Goal: Information Seeking & Learning: Learn about a topic

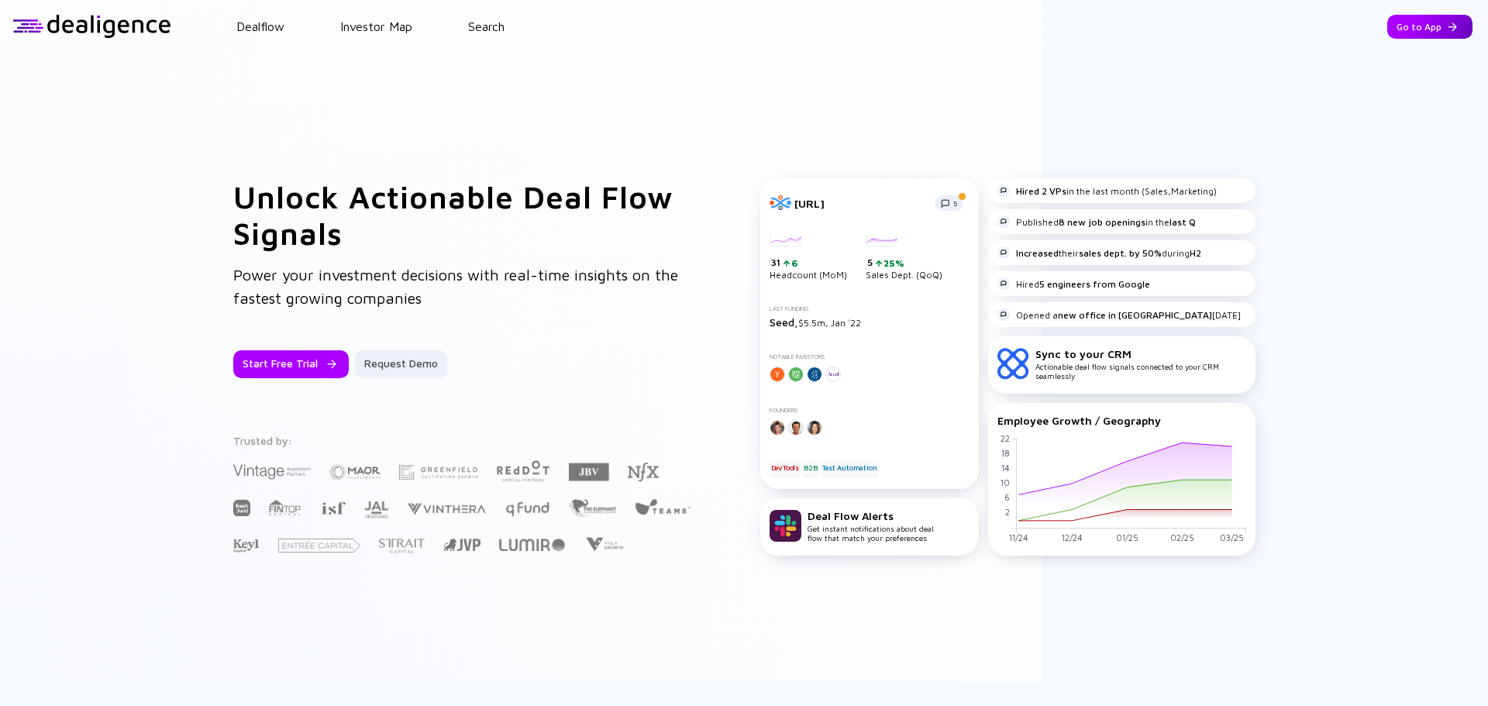
click at [1193, 28] on div "Go to App" at bounding box center [1429, 27] width 85 height 24
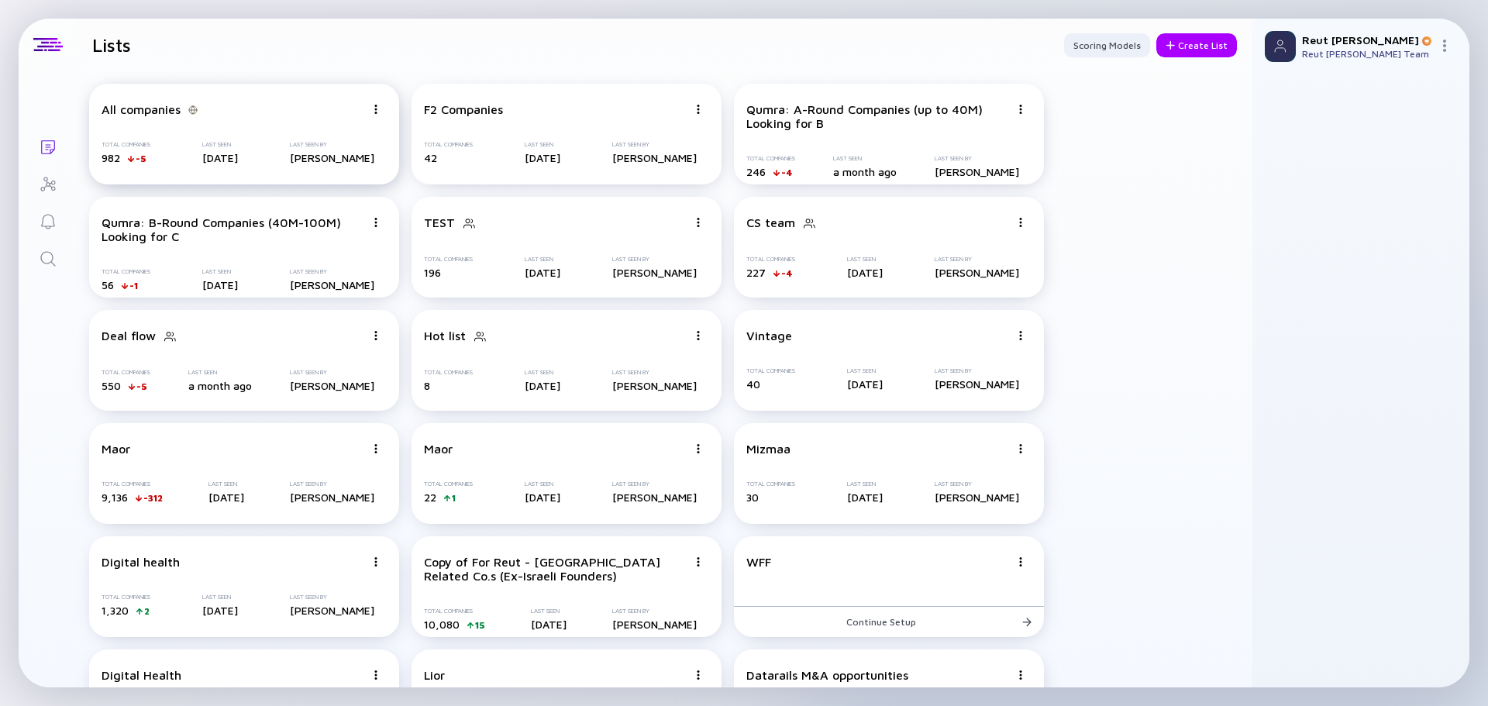
click at [146, 112] on div "All companies" at bounding box center [141, 109] width 79 height 14
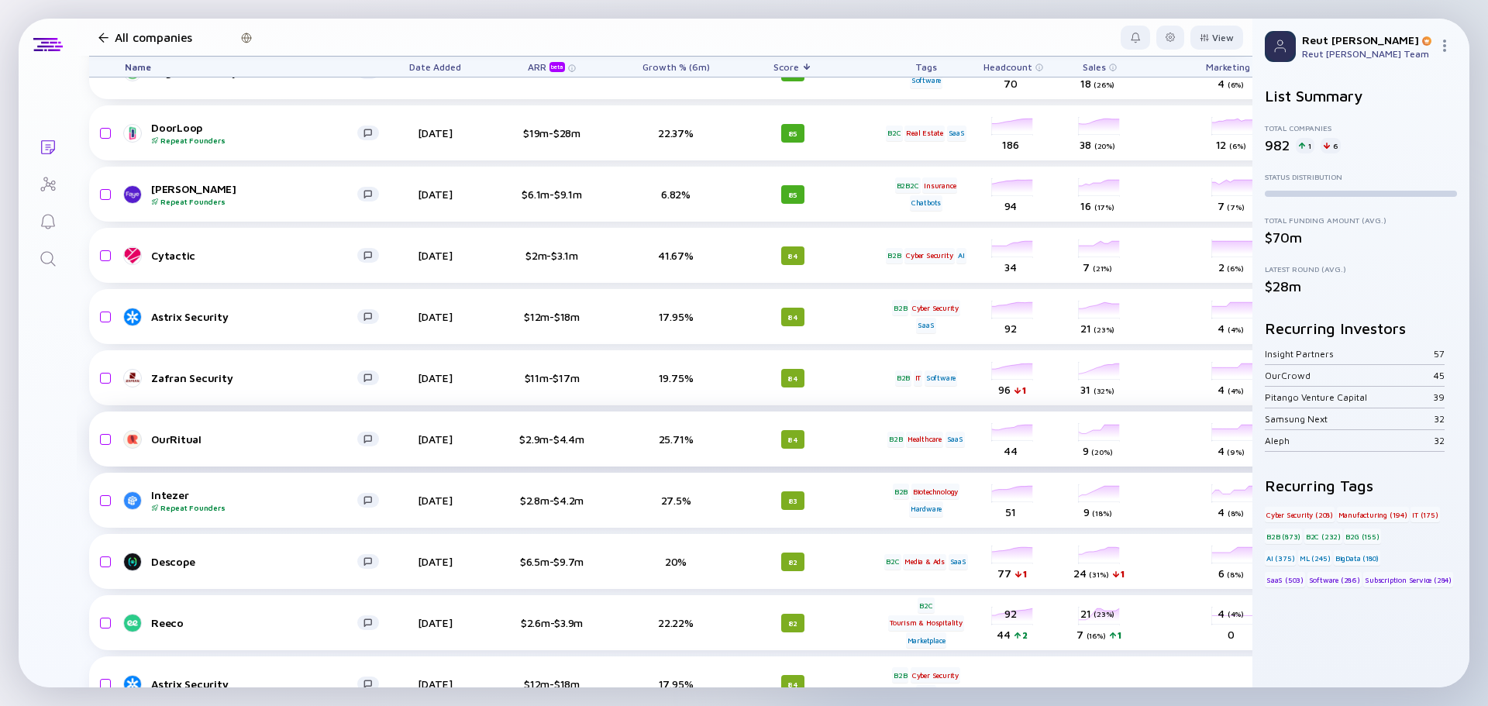
scroll to position [776, 0]
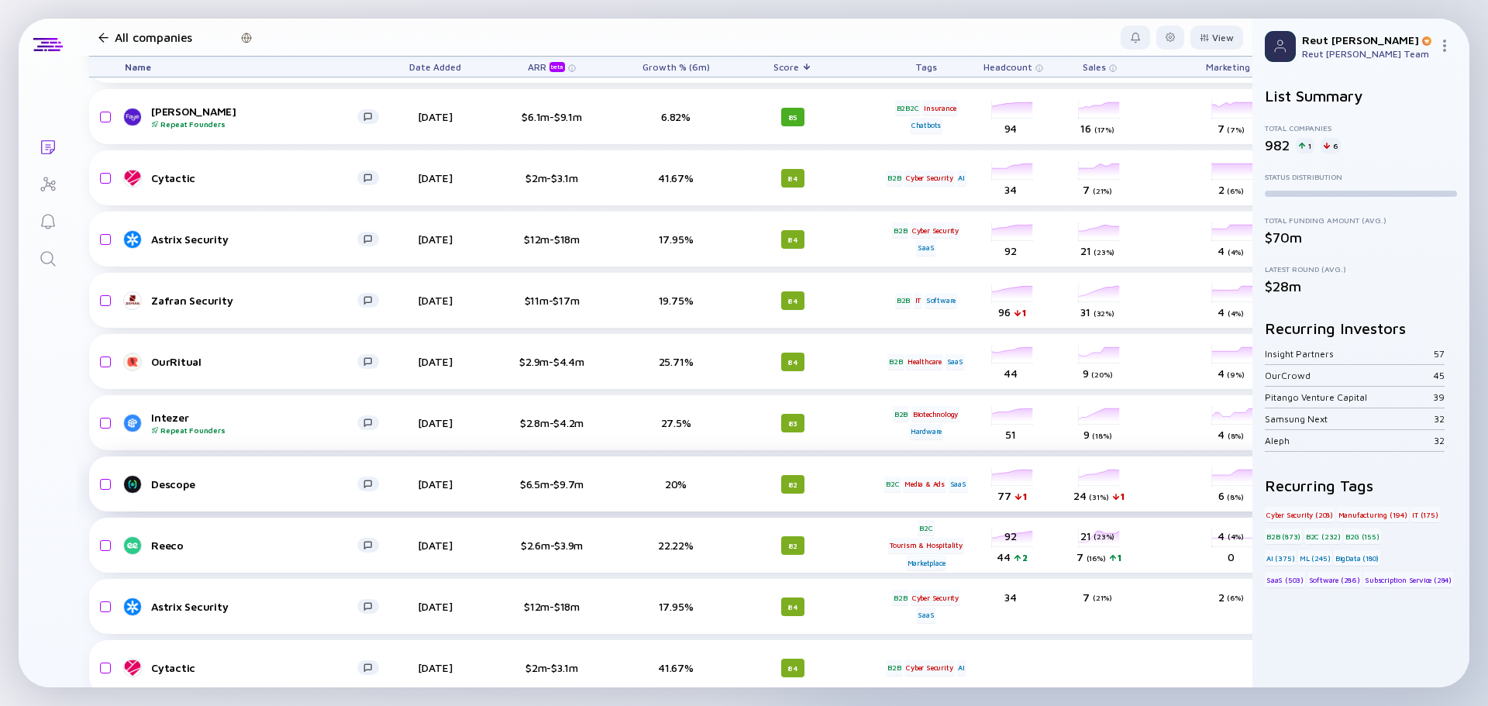
click at [786, 486] on div "82" at bounding box center [792, 484] width 23 height 19
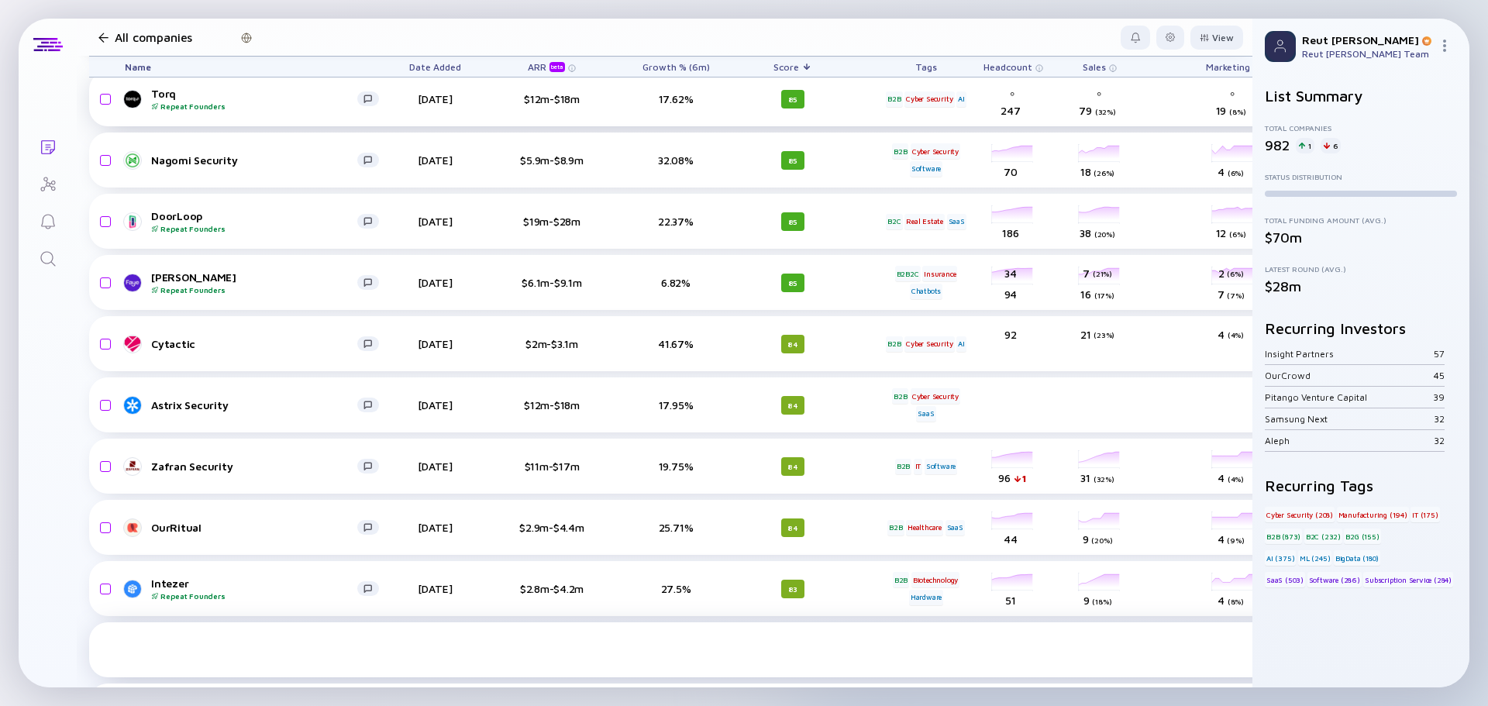
scroll to position [388, 0]
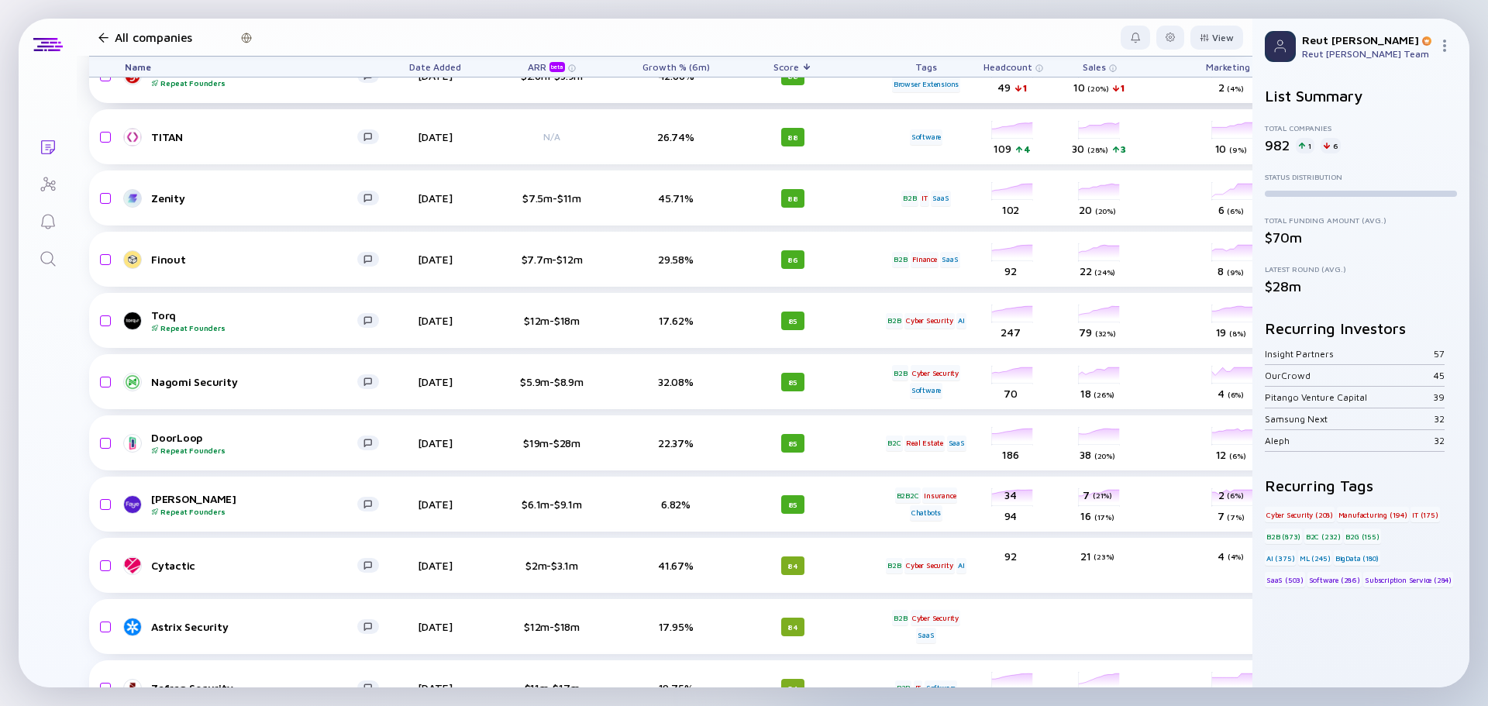
click at [787, 64] on div "Score" at bounding box center [792, 67] width 87 height 20
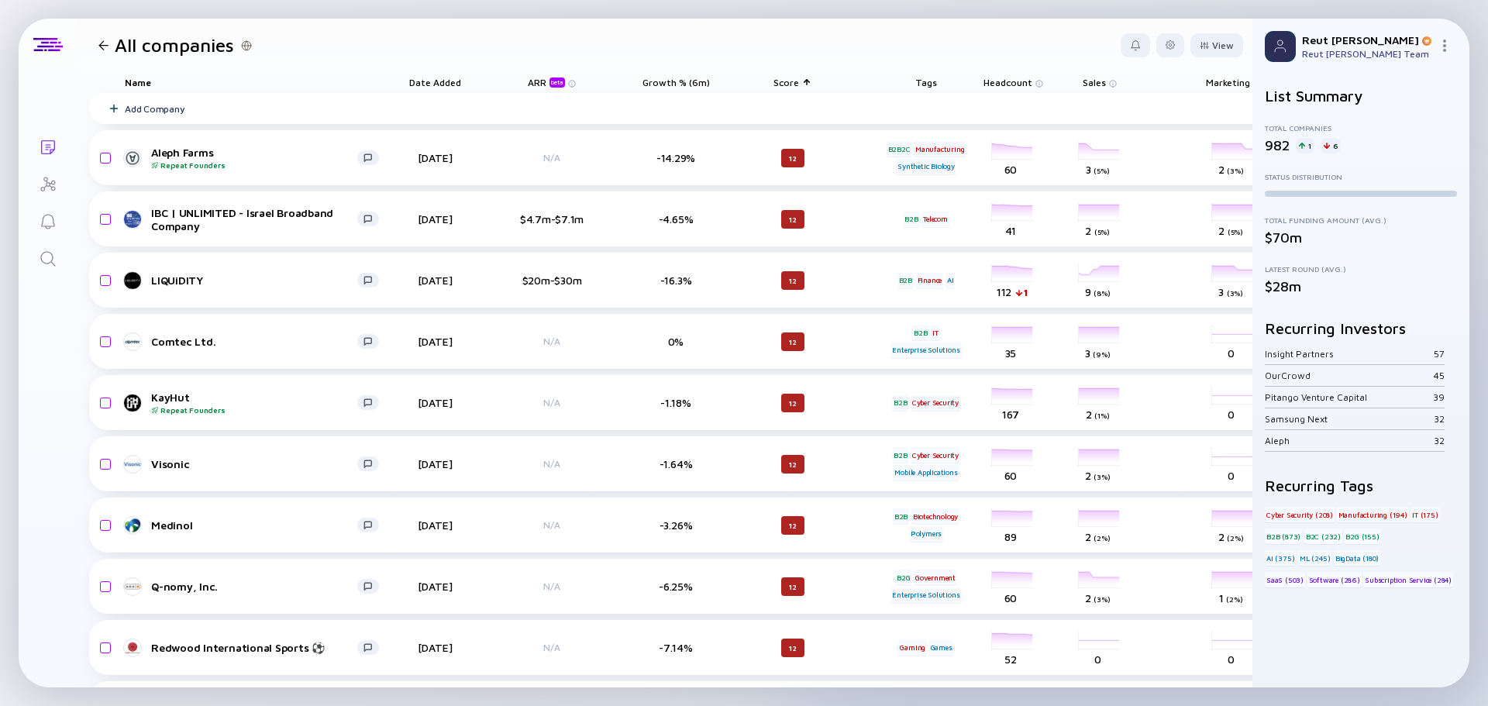
click at [790, 80] on div "Score" at bounding box center [792, 82] width 87 height 22
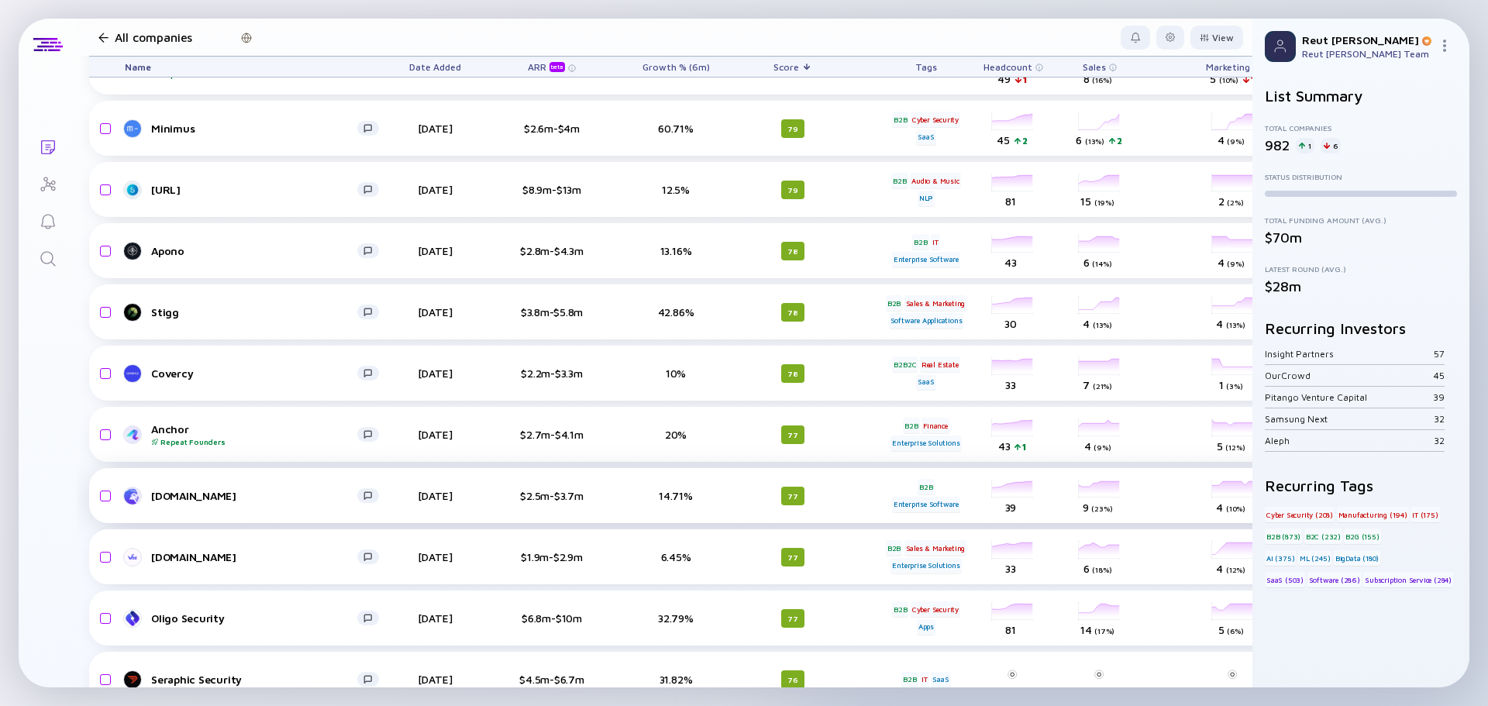
scroll to position [1705, 0]
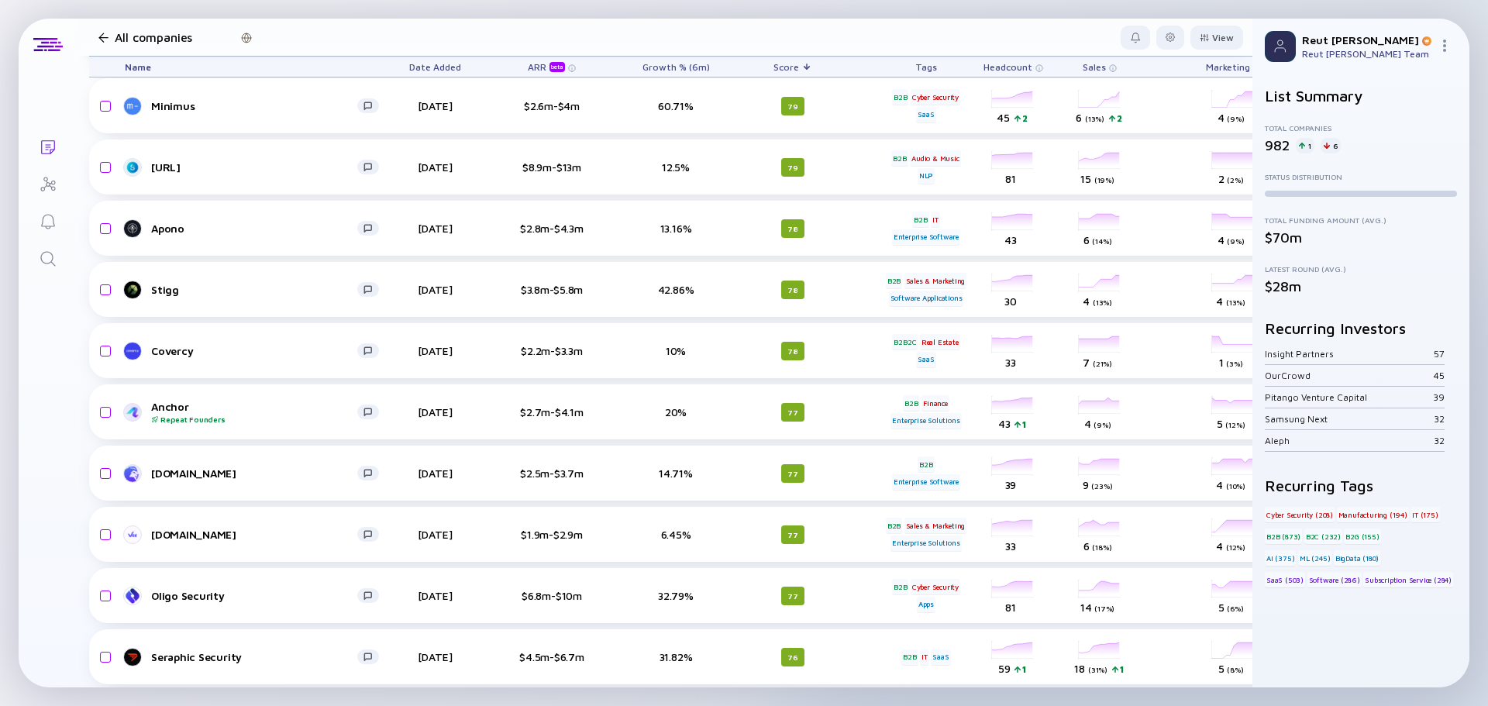
click at [100, 37] on div at bounding box center [103, 38] width 10 height 10
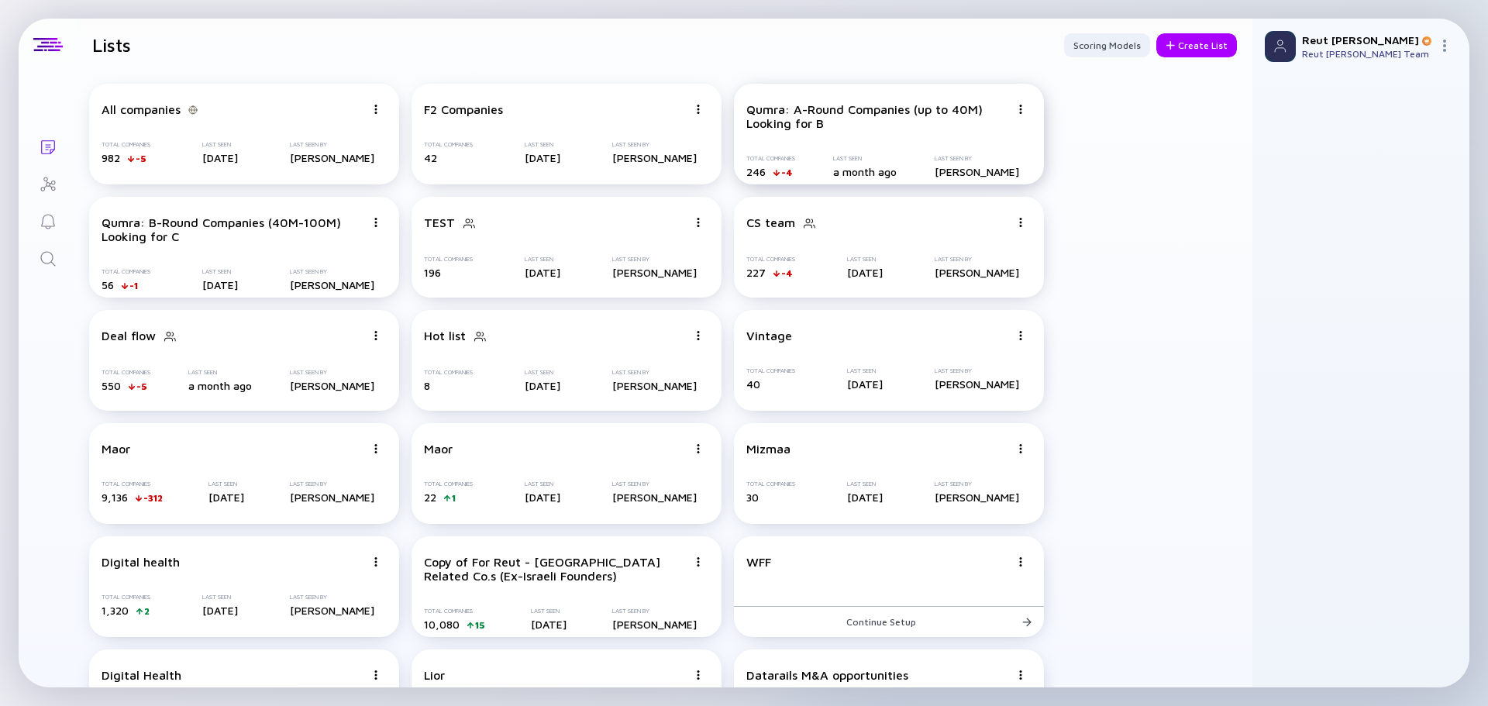
drag, startPoint x: 219, startPoint y: 219, endPoint x: 795, endPoint y: 101, distance: 587.6
click at [795, 101] on div "All companies Total Companies 982 -5 Last Seen 14 days ago Last Seen By Reut Ye…" at bounding box center [664, 699] width 1175 height 1257
click at [792, 115] on div "Qumra: A-Round Companies (up to 40M) Looking for B" at bounding box center [877, 116] width 263 height 28
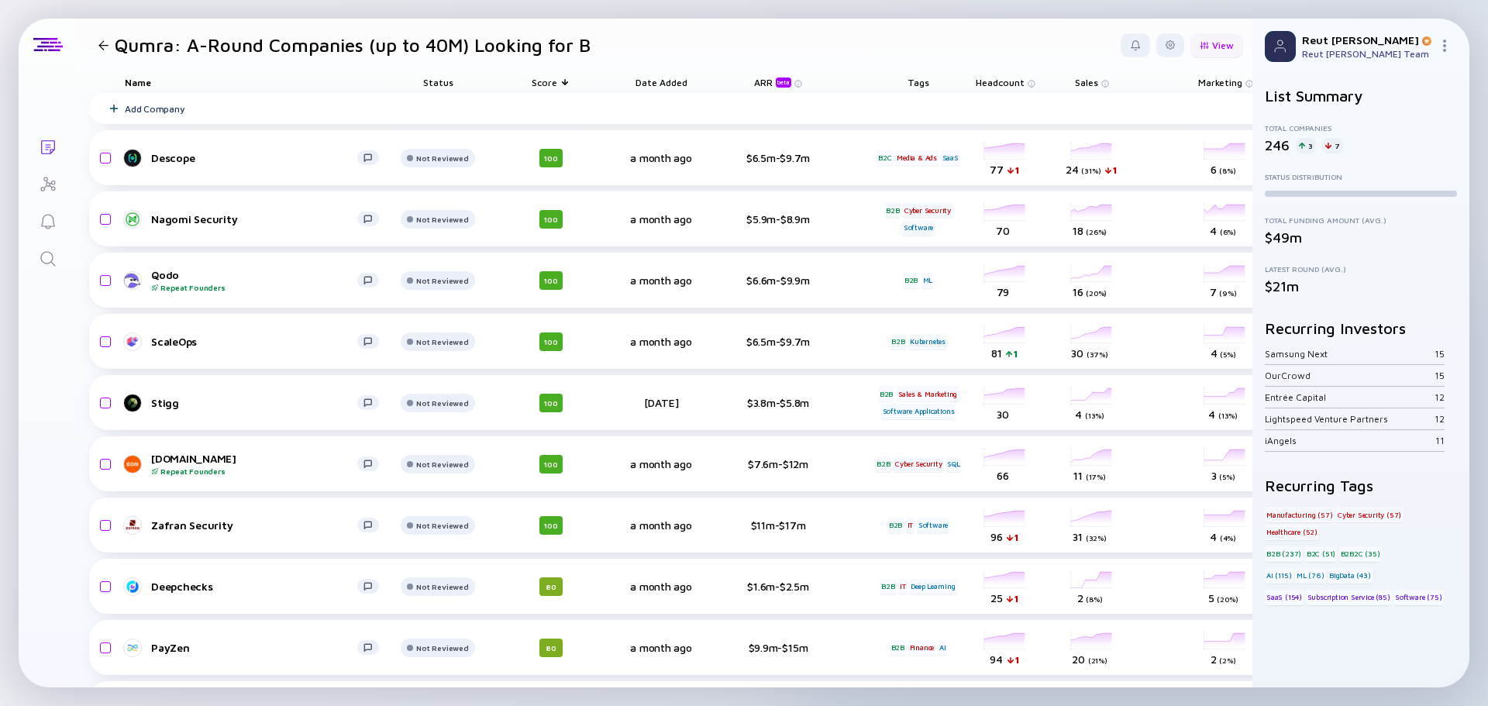
click at [1193, 50] on div "View" at bounding box center [1216, 45] width 53 height 24
click at [1165, 43] on div at bounding box center [1169, 44] width 9 height 9
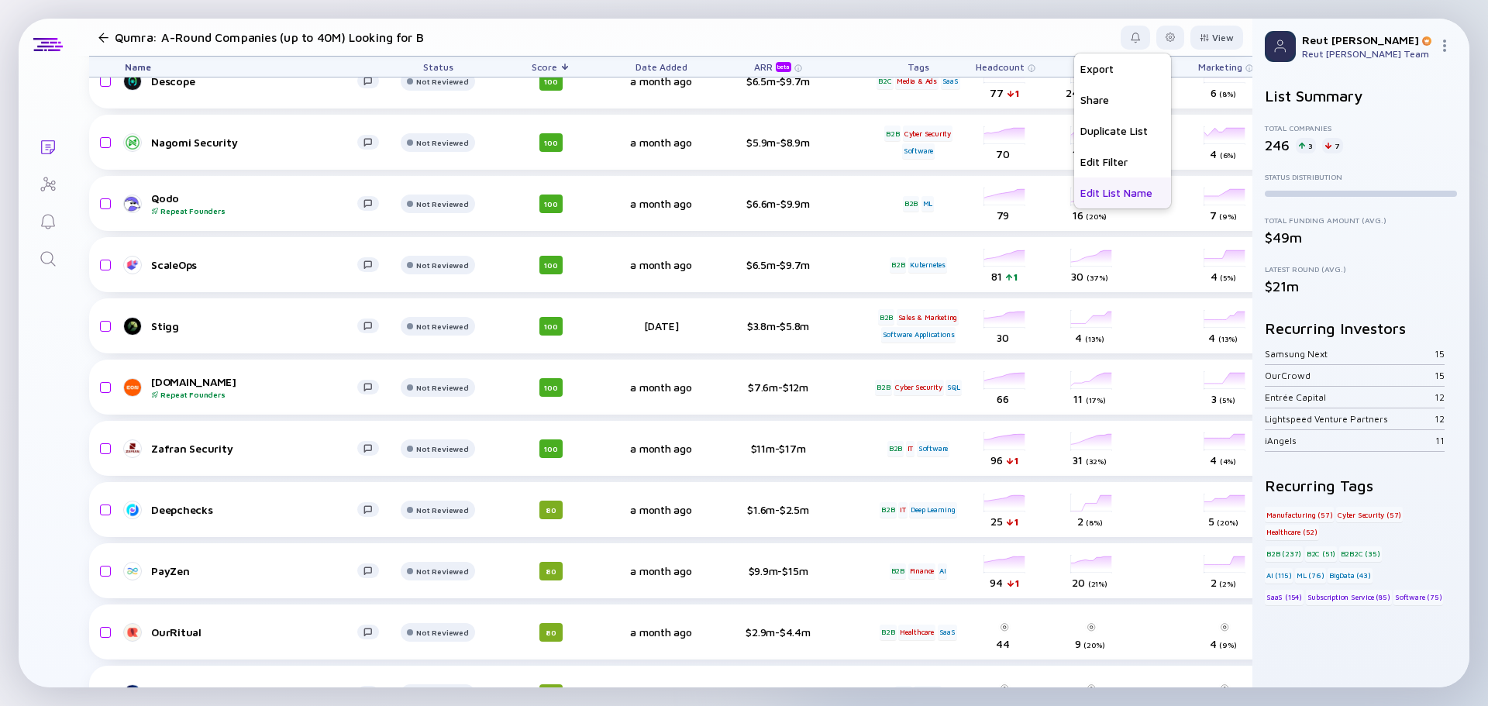
scroll to position [77, 0]
click at [1114, 164] on div "Edit Filter" at bounding box center [1122, 161] width 97 height 31
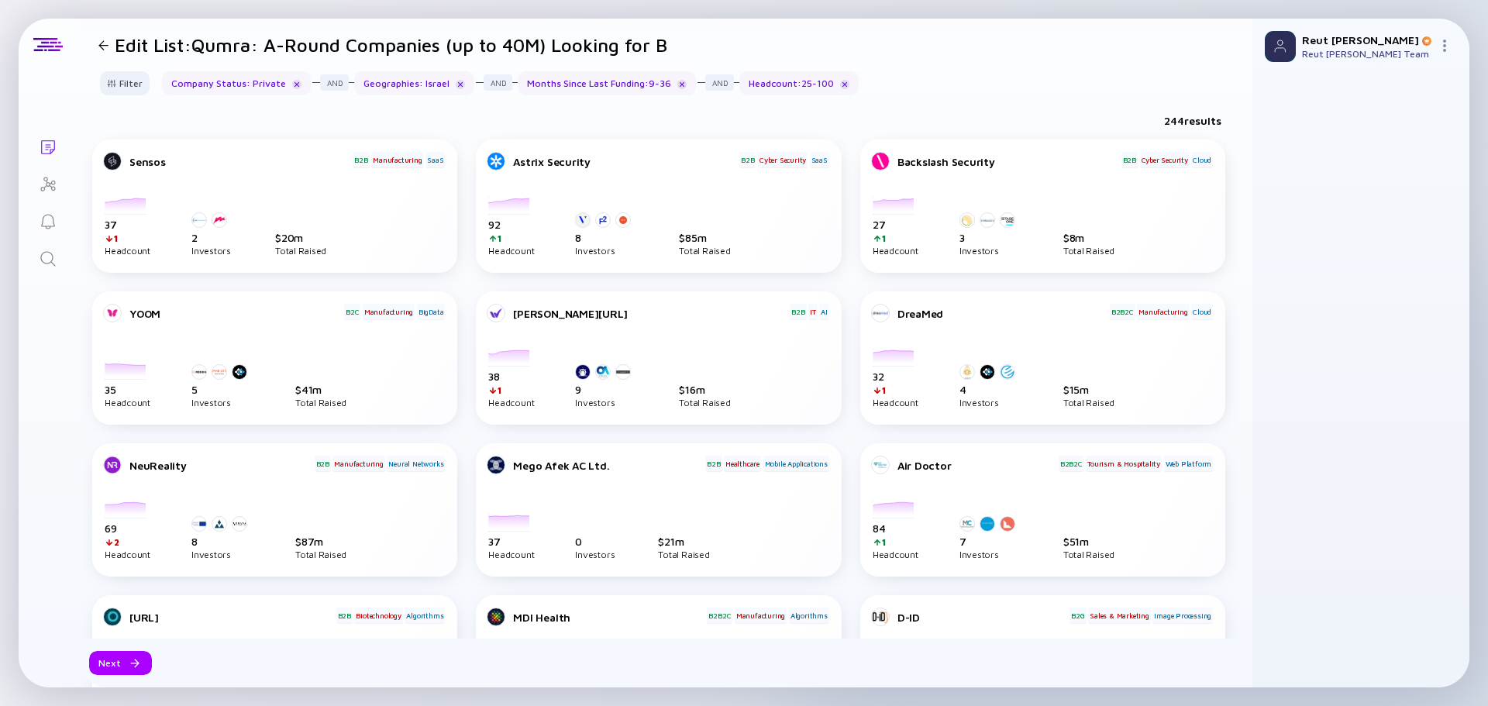
click at [642, 85] on div "Months Since Last Funding : 9 - 36" at bounding box center [607, 83] width 178 height 24
click at [126, 84] on div "Filter" at bounding box center [125, 83] width 54 height 24
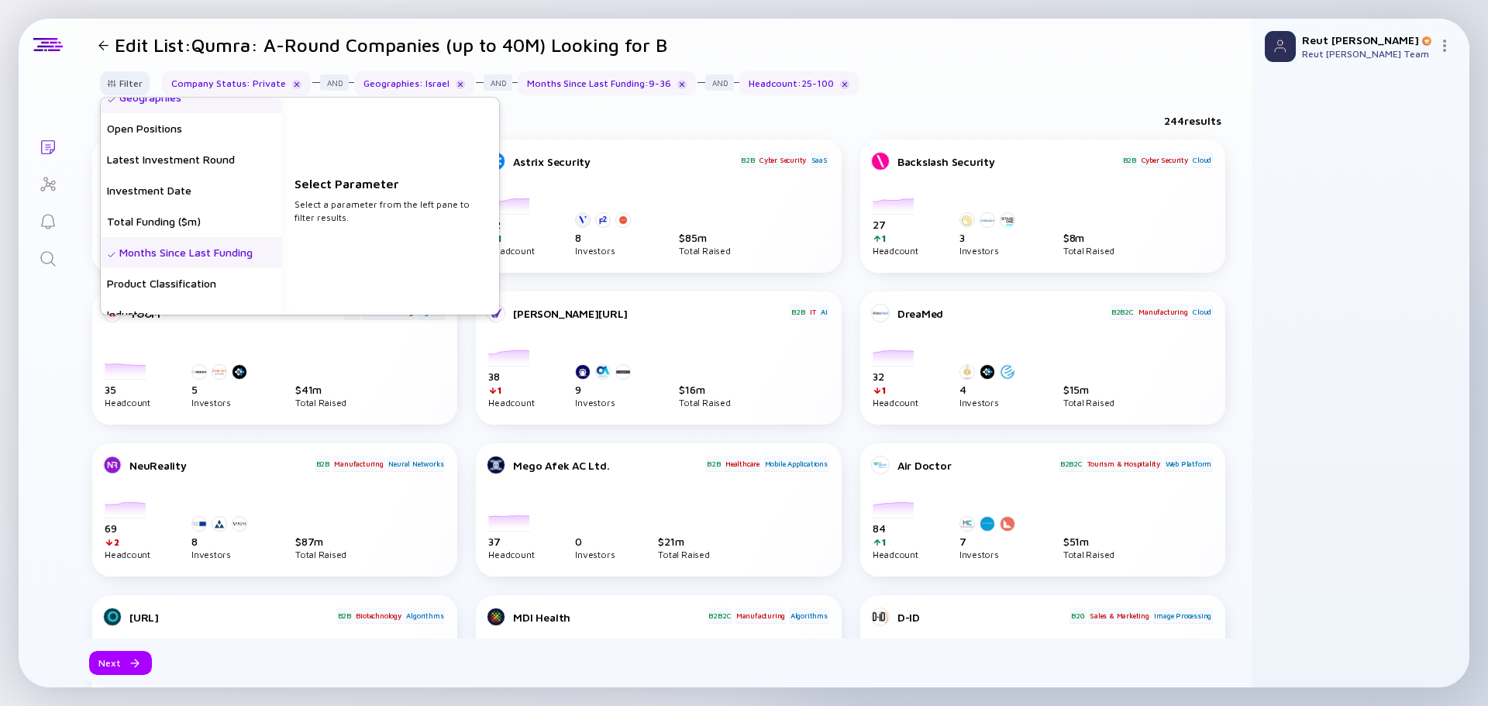
scroll to position [310, 0]
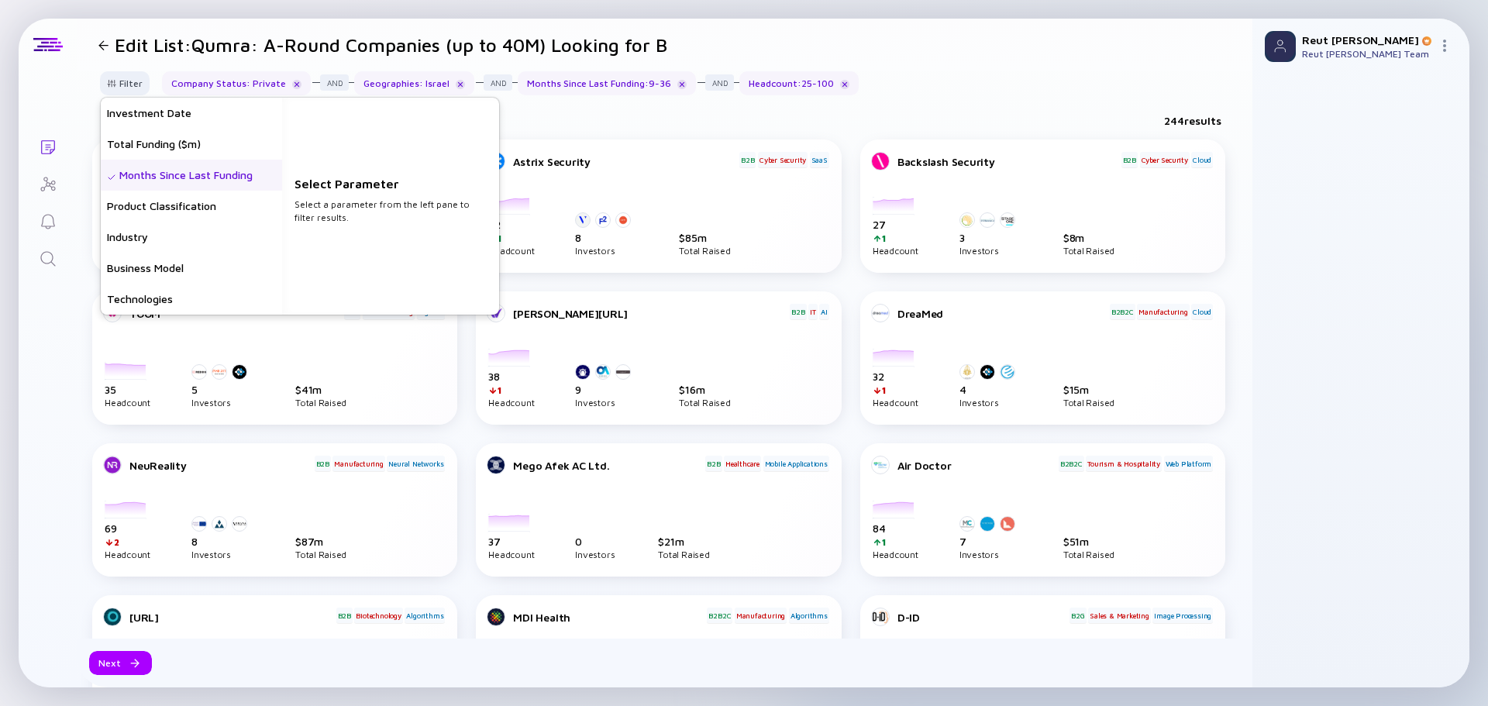
click at [217, 177] on div "Months Since Last Funding" at bounding box center [191, 175] width 181 height 31
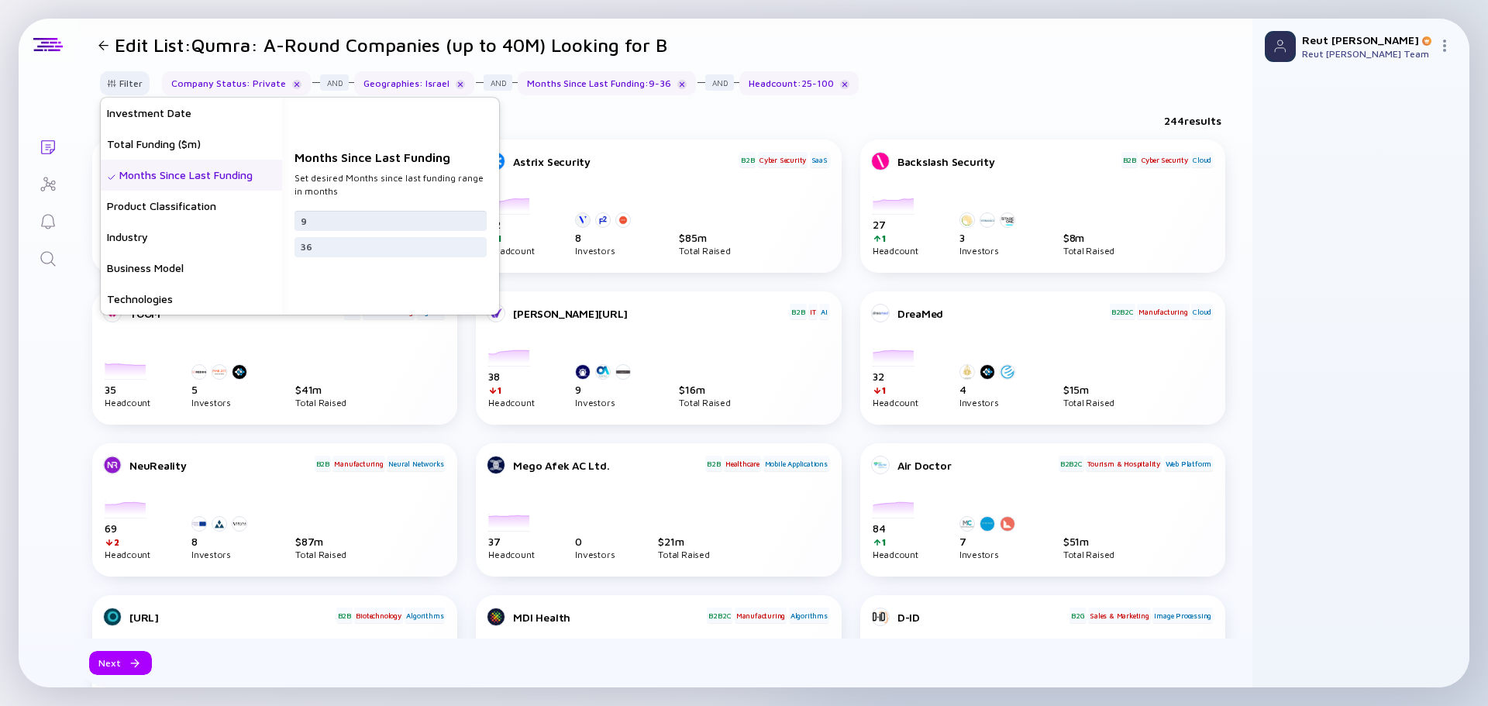
click at [349, 221] on input "9" at bounding box center [391, 220] width 180 height 15
click at [348, 222] on input "9" at bounding box center [391, 220] width 180 height 15
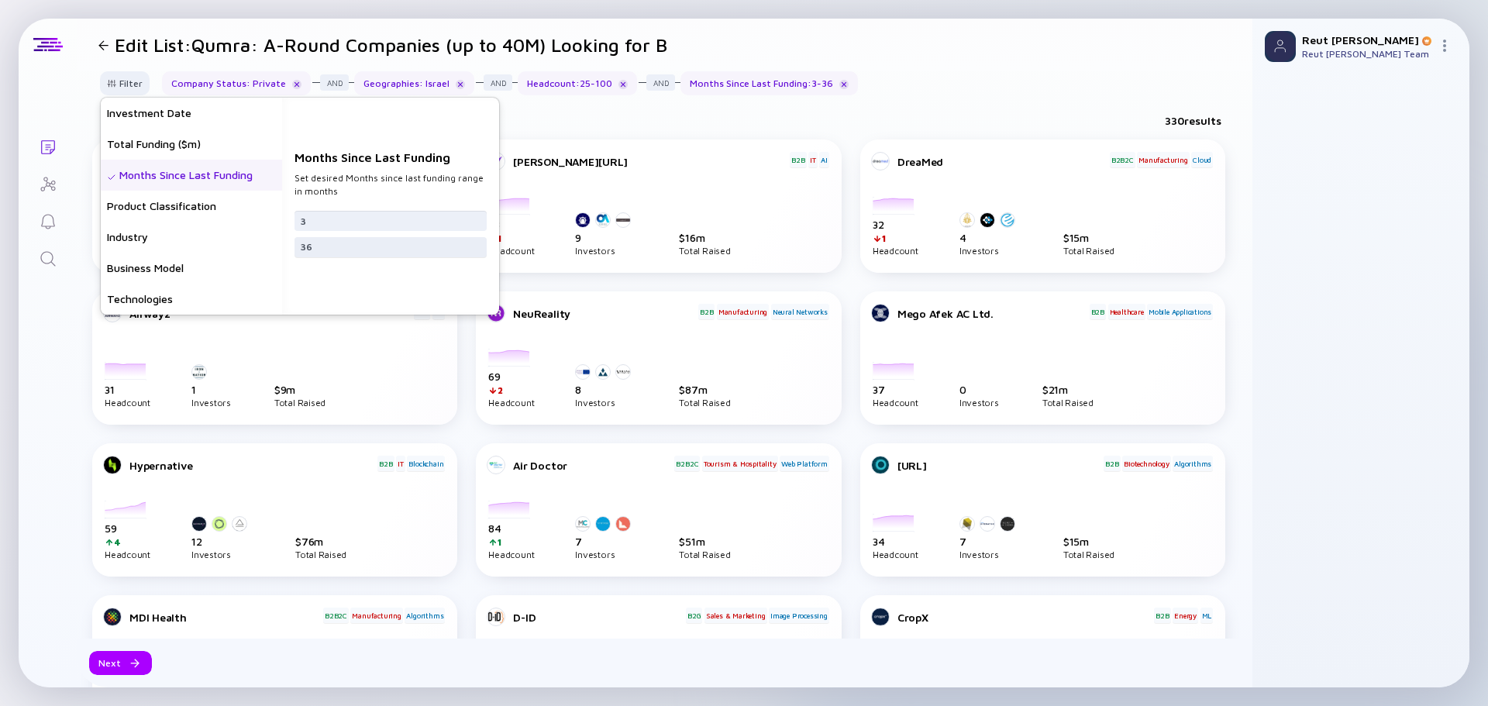
type input "3"
click at [363, 253] on input "36" at bounding box center [391, 246] width 180 height 15
drag, startPoint x: 330, startPoint y: 243, endPoint x: 254, endPoint y: 233, distance: 76.5
click at [254, 233] on div "Headcount Headcount Growth - 3 mo. - % Headcount Growth - 6 mo. - % Headcount G…" at bounding box center [300, 206] width 398 height 217
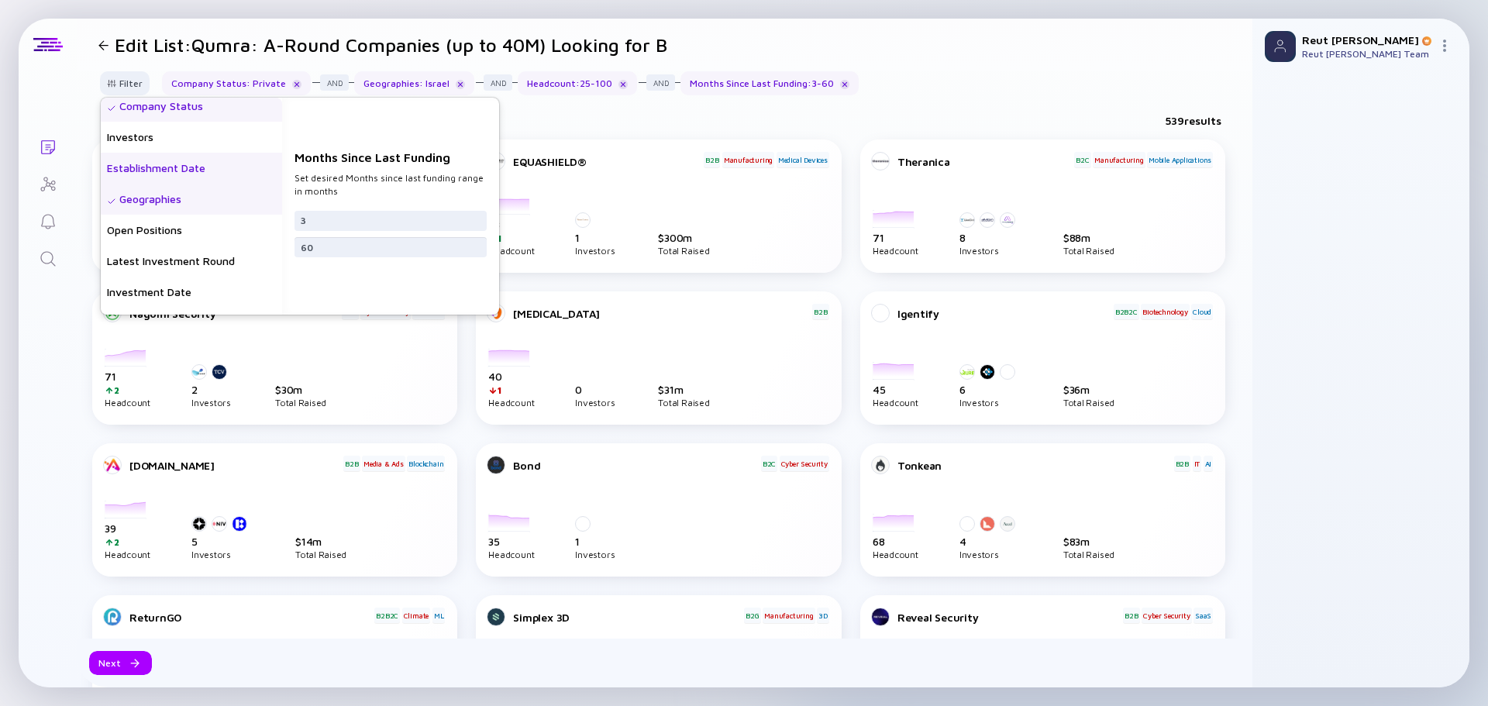
scroll to position [155, 0]
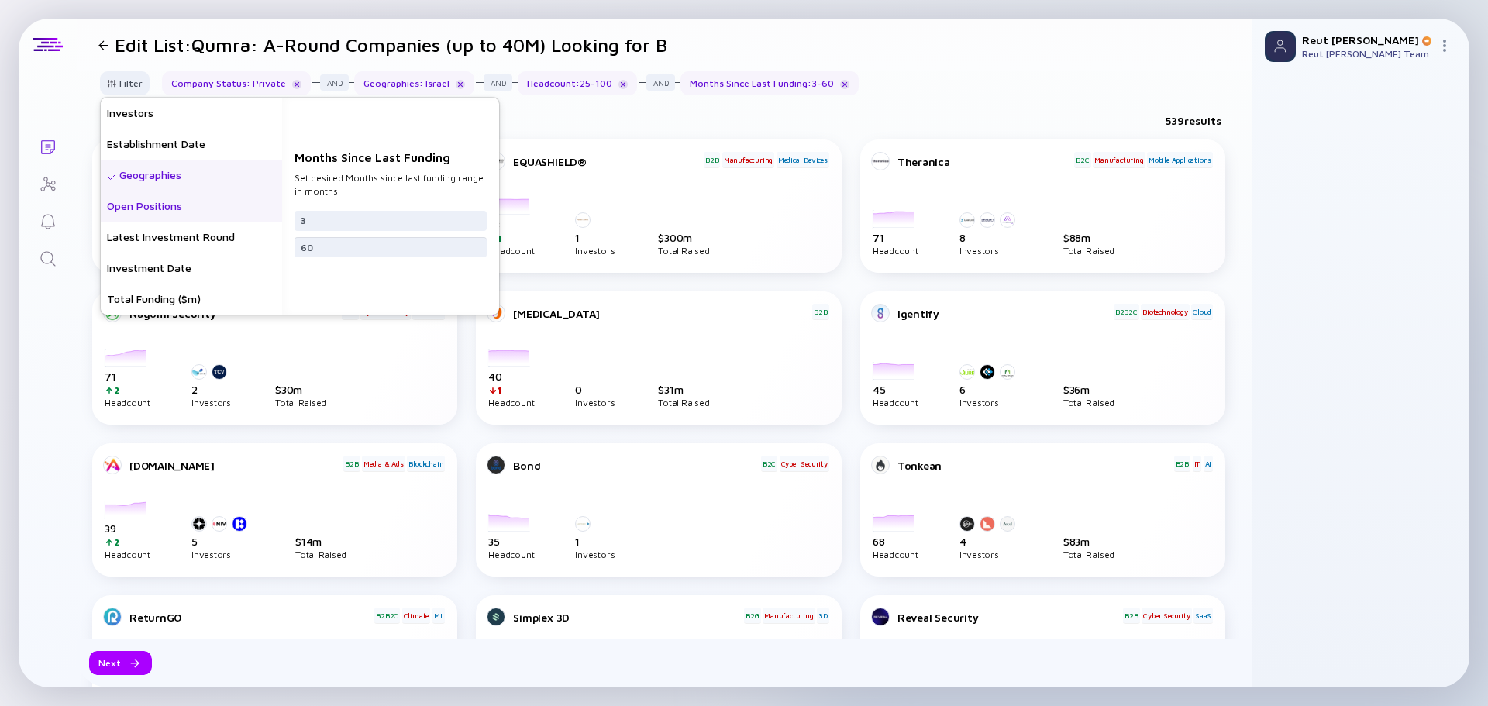
type input "60"
click at [230, 199] on div "Open Positions" at bounding box center [191, 206] width 181 height 31
click at [150, 208] on div "Open Positions" at bounding box center [191, 206] width 181 height 31
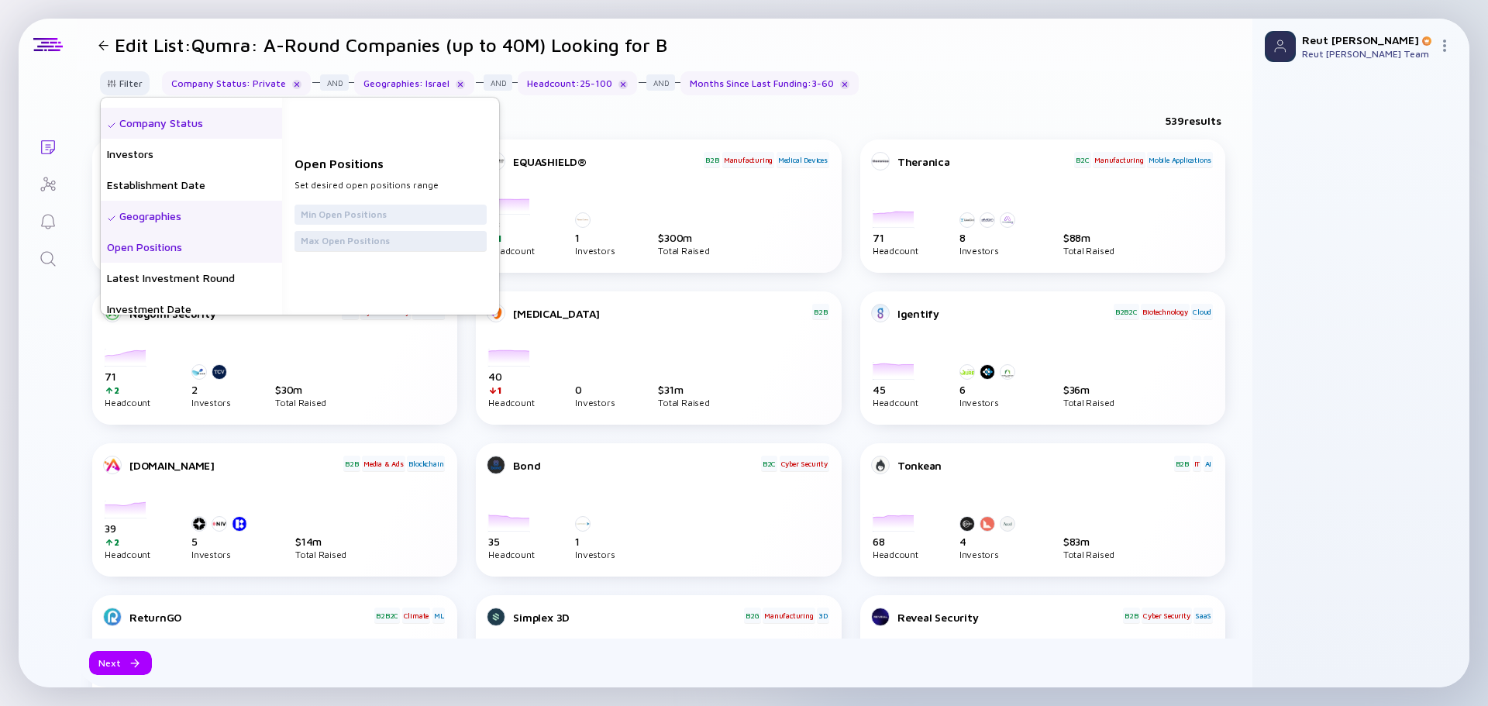
scroll to position [77, 0]
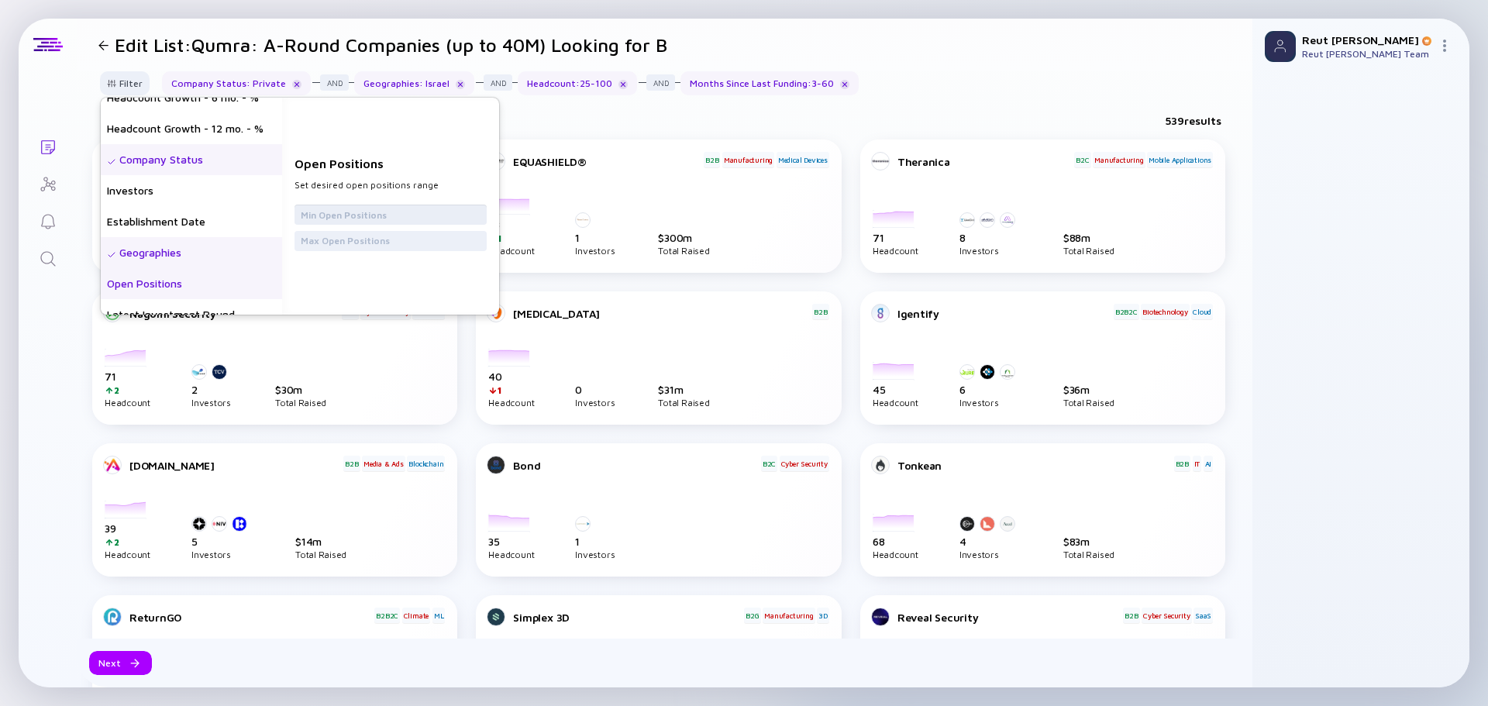
click at [377, 220] on input "text" at bounding box center [391, 214] width 180 height 15
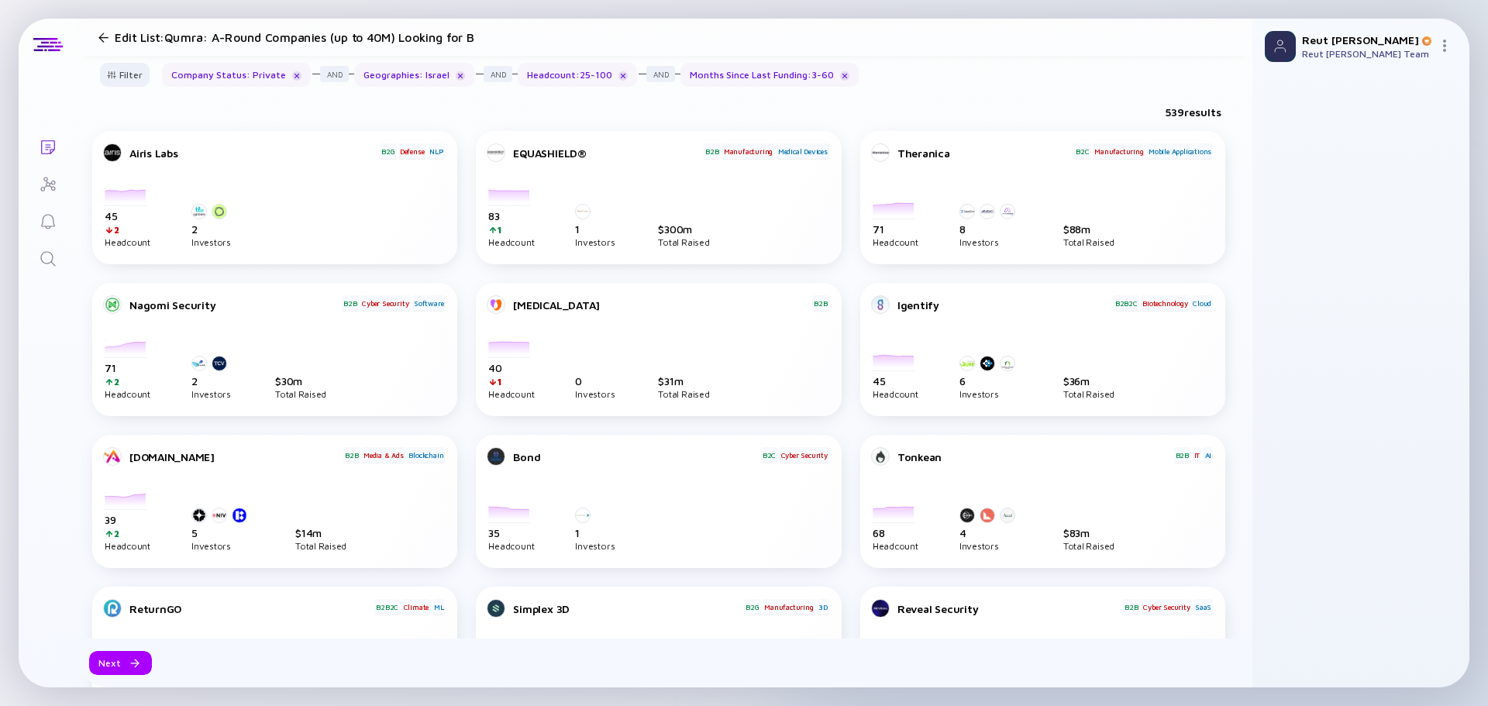
scroll to position [0, 0]
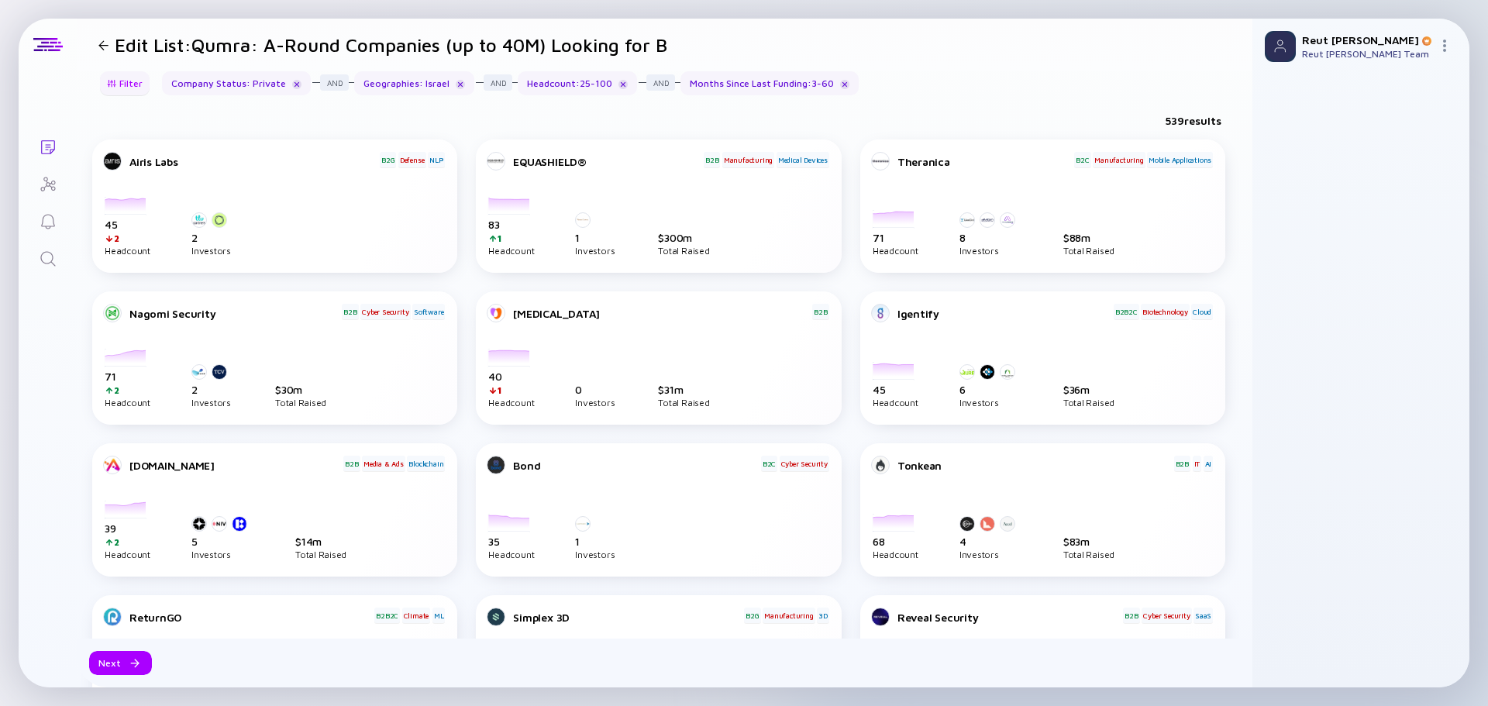
click at [127, 88] on div "Filter" at bounding box center [125, 83] width 54 height 24
click at [122, 82] on div "Filter" at bounding box center [125, 83] width 54 height 24
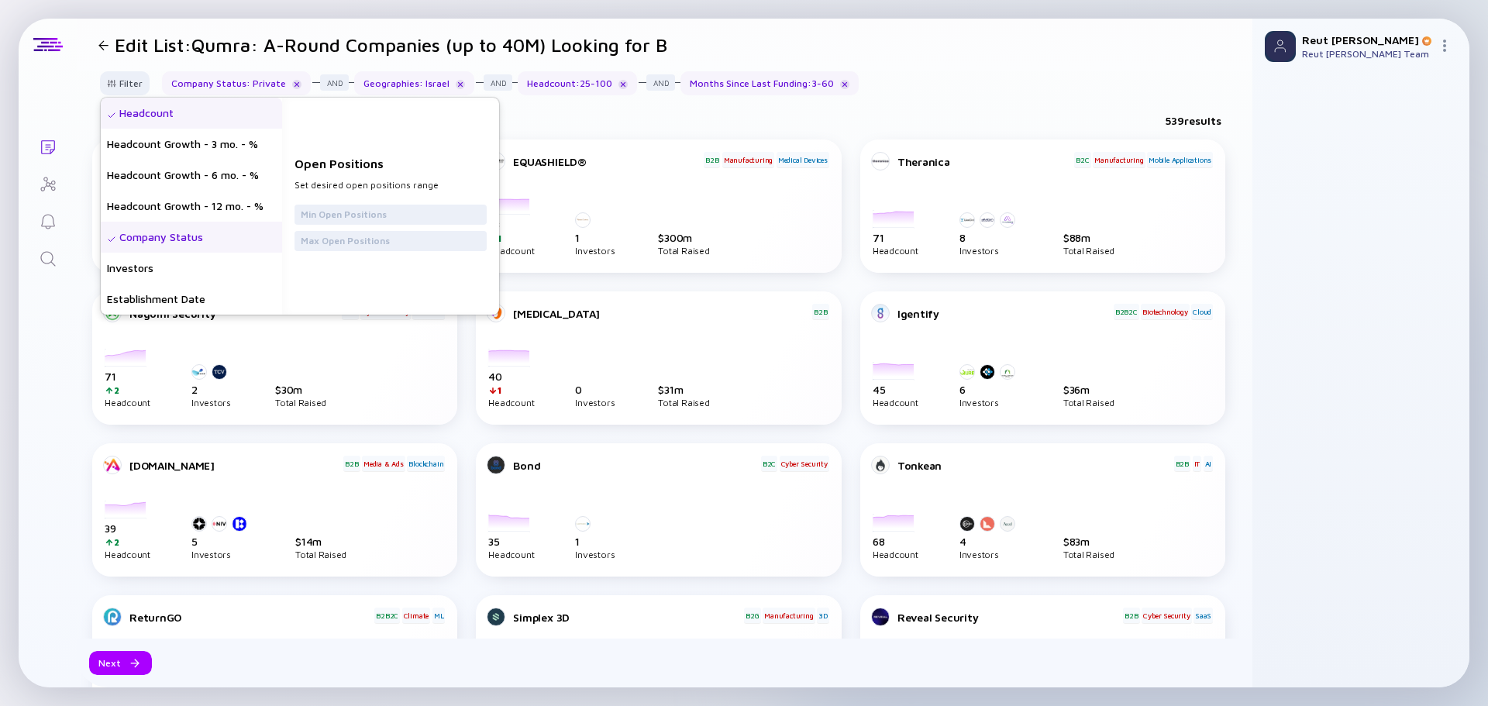
click at [194, 106] on div "Headcount" at bounding box center [191, 113] width 181 height 31
drag, startPoint x: 355, startPoint y: 239, endPoint x: 304, endPoint y: 240, distance: 51.2
click at [304, 240] on div "Headcount Set desired headcount range 25 100" at bounding box center [390, 206] width 217 height 217
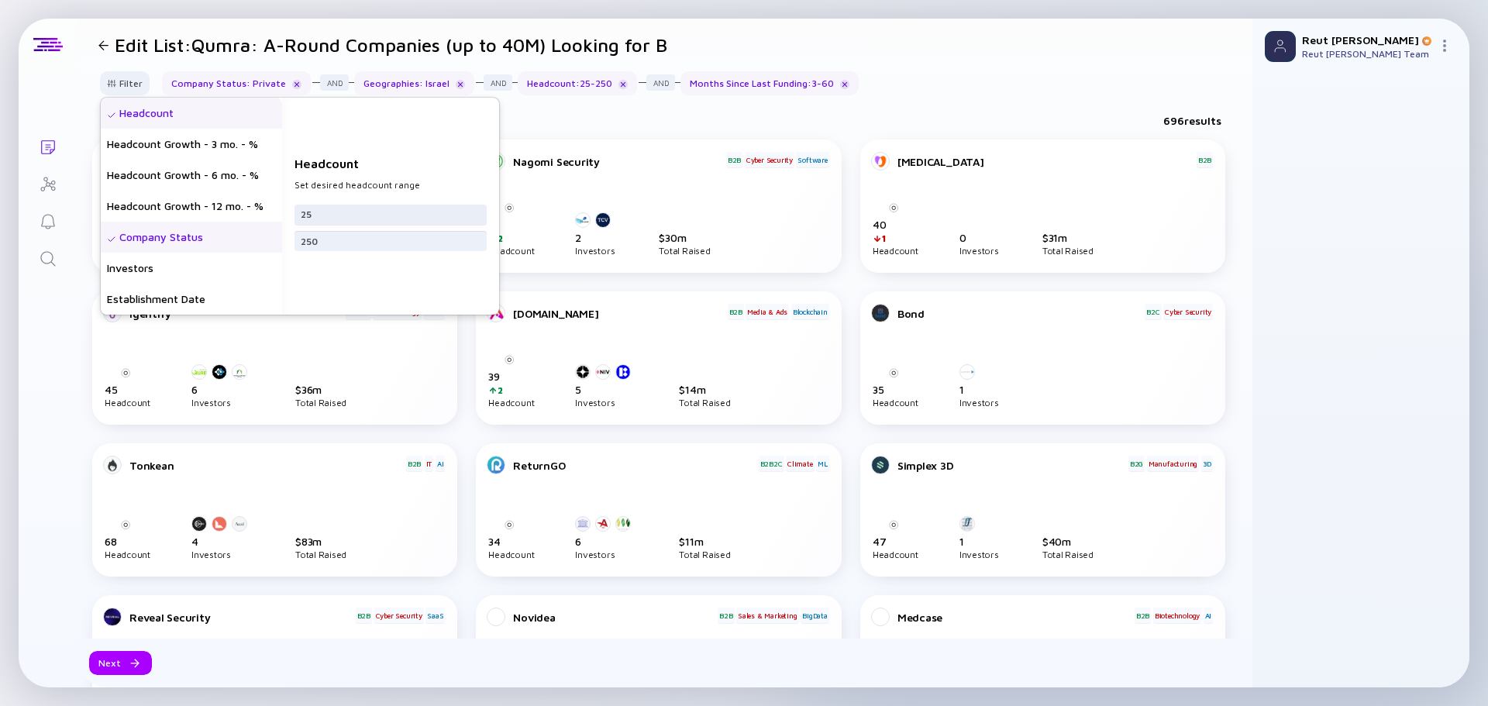
type input "250"
drag, startPoint x: 332, startPoint y: 213, endPoint x: 295, endPoint y: 208, distance: 37.5
click at [295, 208] on div "Headcount Headcount Growth - 3 mo. - % Headcount Growth - 6 mo. - % Headcount G…" at bounding box center [300, 206] width 398 height 217
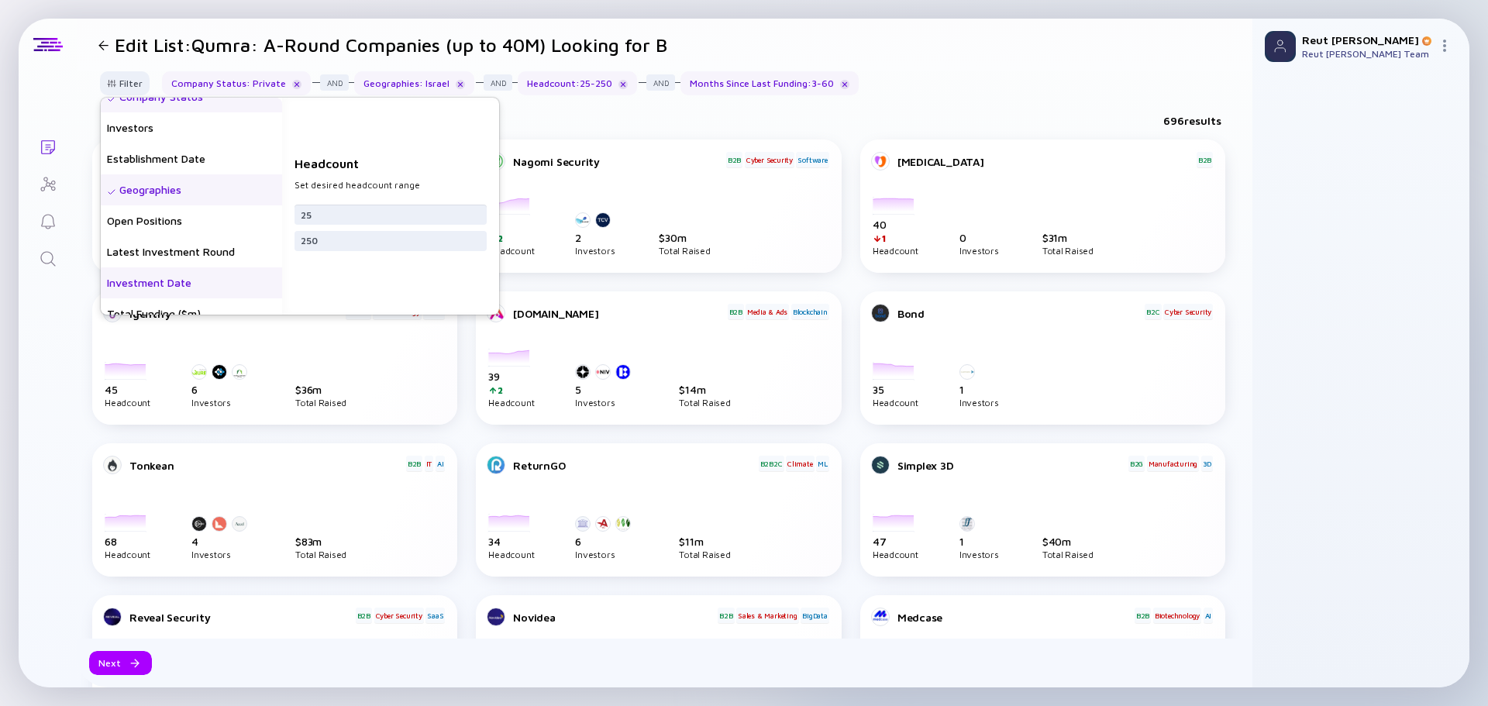
scroll to position [155, 0]
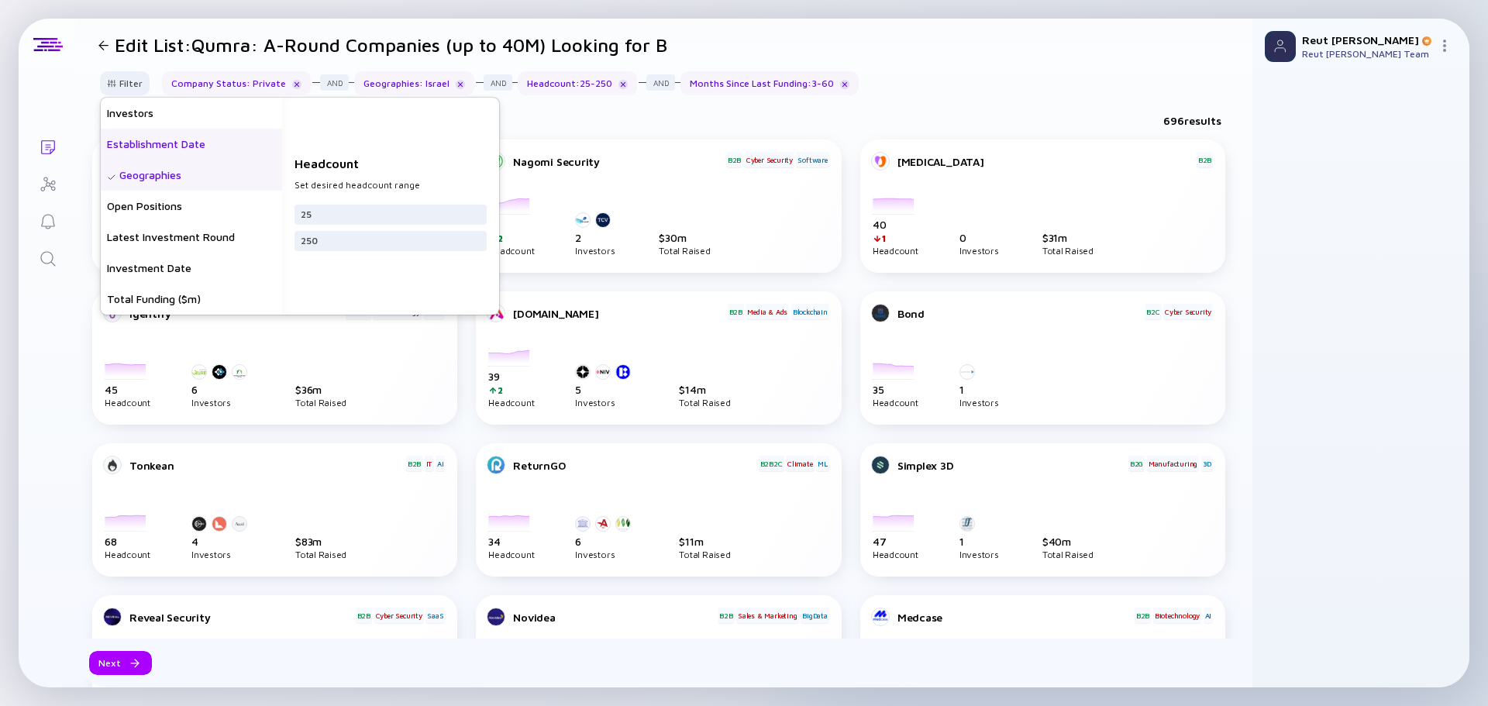
click at [216, 148] on div "Establishment Date" at bounding box center [191, 144] width 181 height 31
click at [375, 222] on input "date" at bounding box center [391, 214] width 180 height 15
type input "2010-01-01"
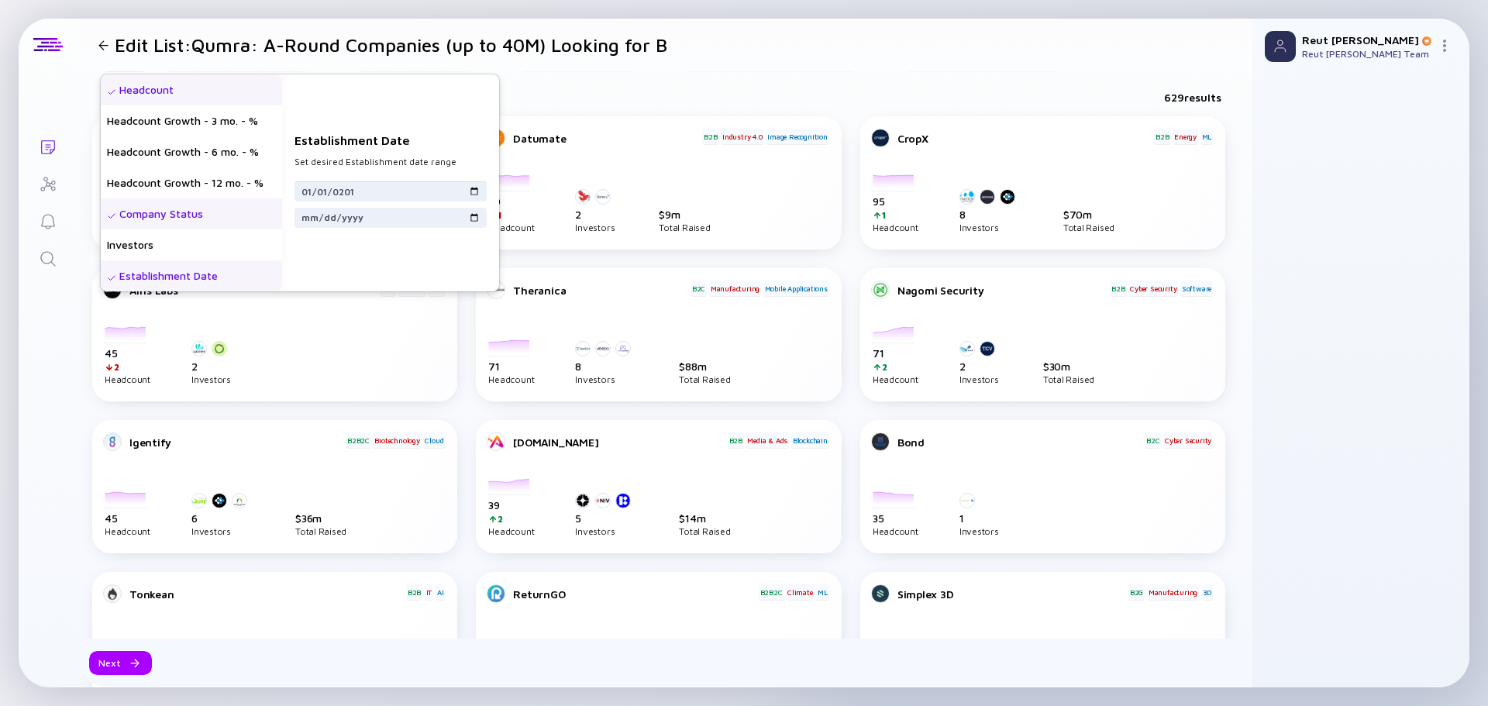
scroll to position [0, 0]
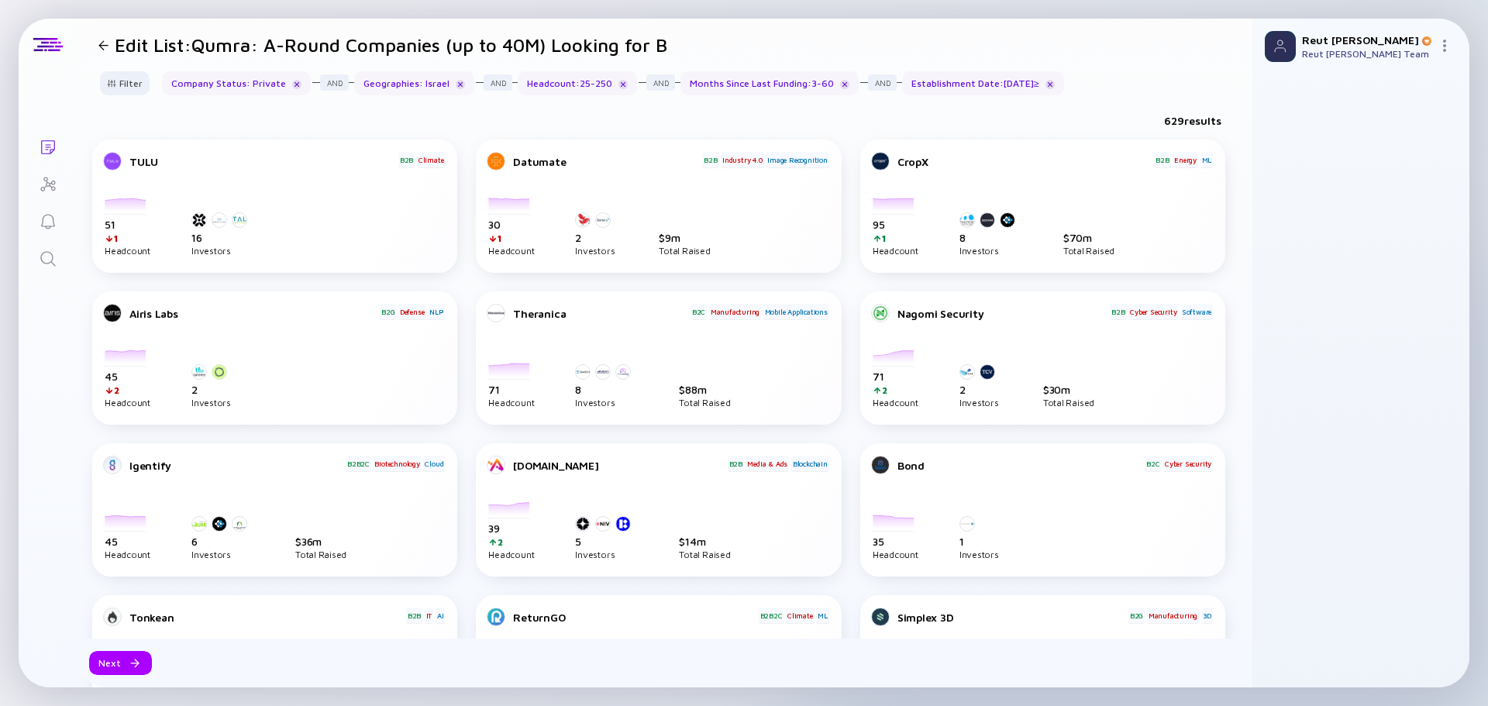
click at [692, 124] on div "629 results" at bounding box center [664, 124] width 1175 height 32
click at [492, 48] on h1 "Edit List: Qumra: A-Round Companies (up to 40M) Looking for B" at bounding box center [391, 45] width 552 height 22
click at [119, 668] on div "Next" at bounding box center [120, 663] width 63 height 24
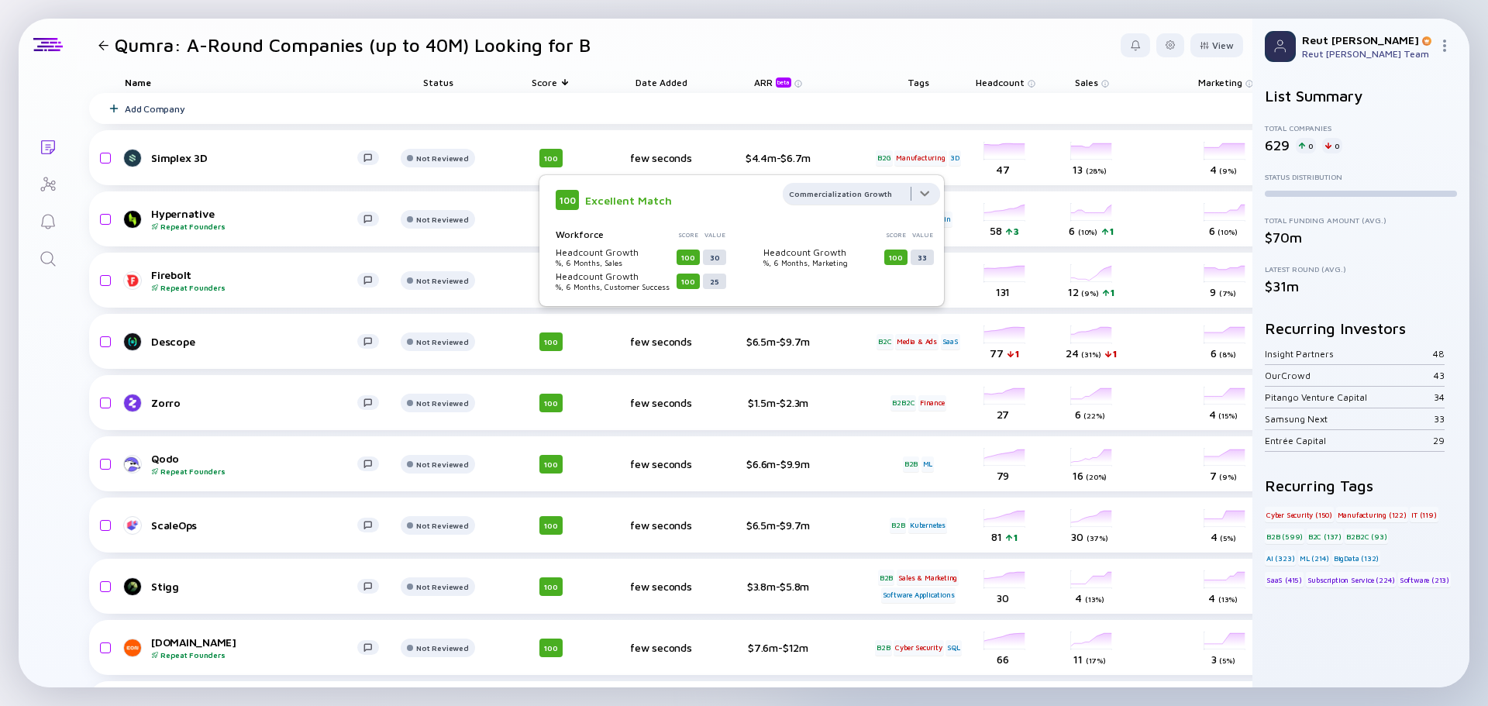
click at [827, 197] on div at bounding box center [861, 198] width 157 height 31
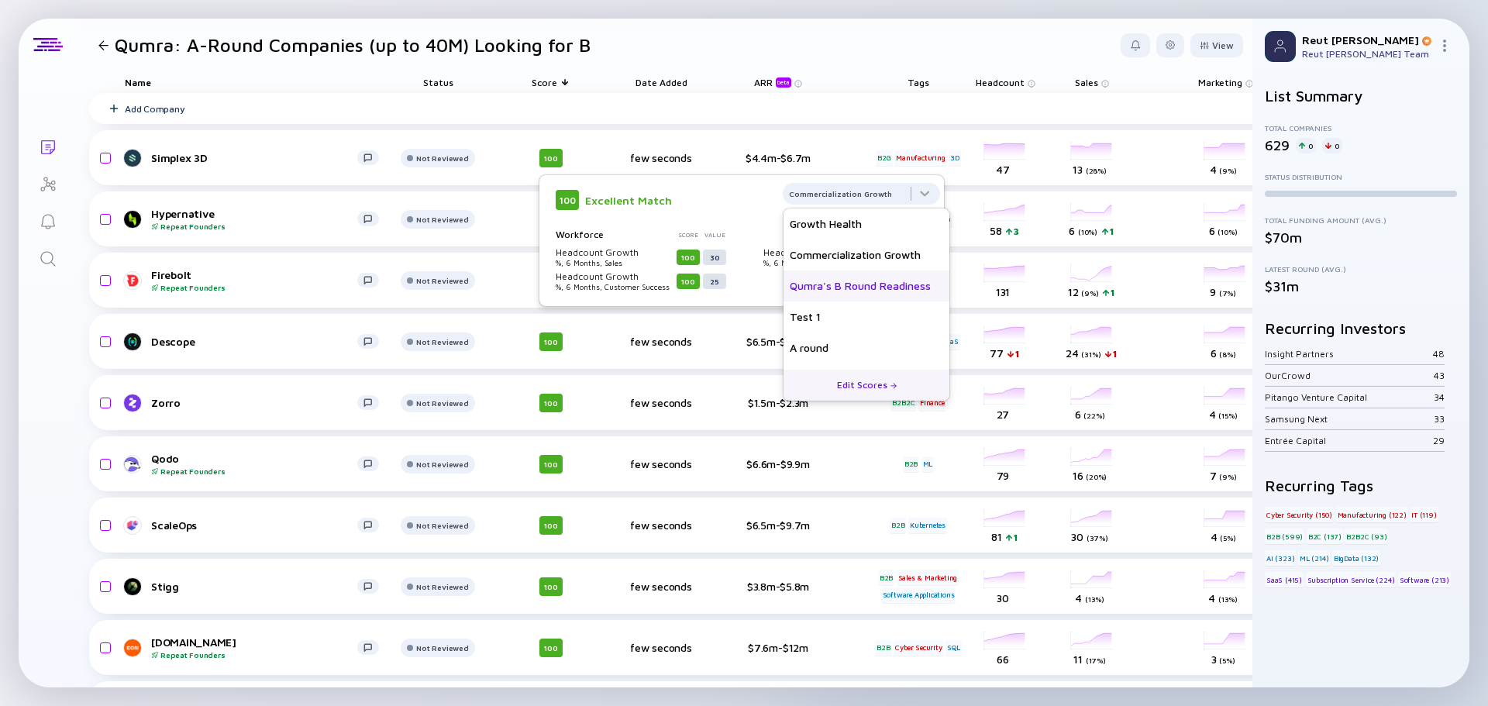
click at [879, 287] on div "Qumra's B Round Readiness" at bounding box center [866, 285] width 166 height 31
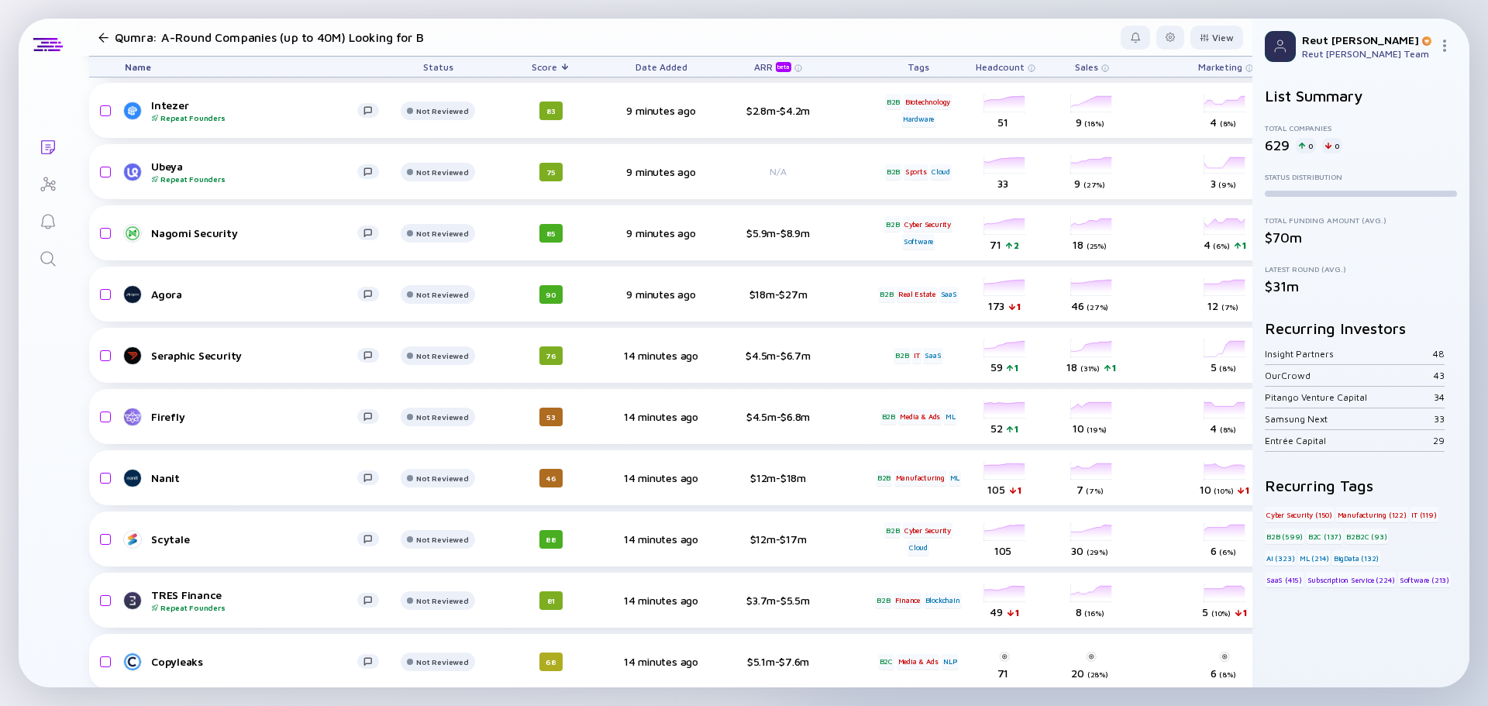
scroll to position [2325, 0]
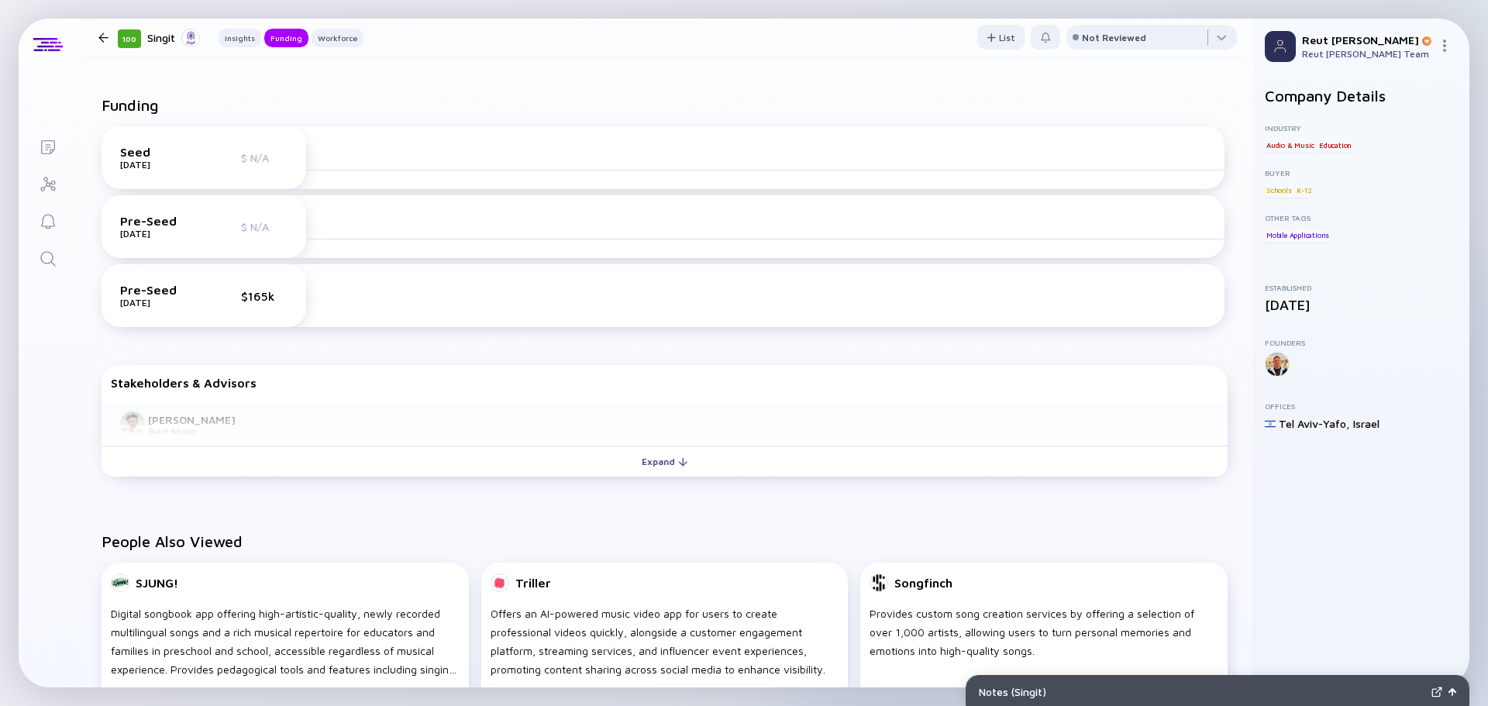
scroll to position [542, 0]
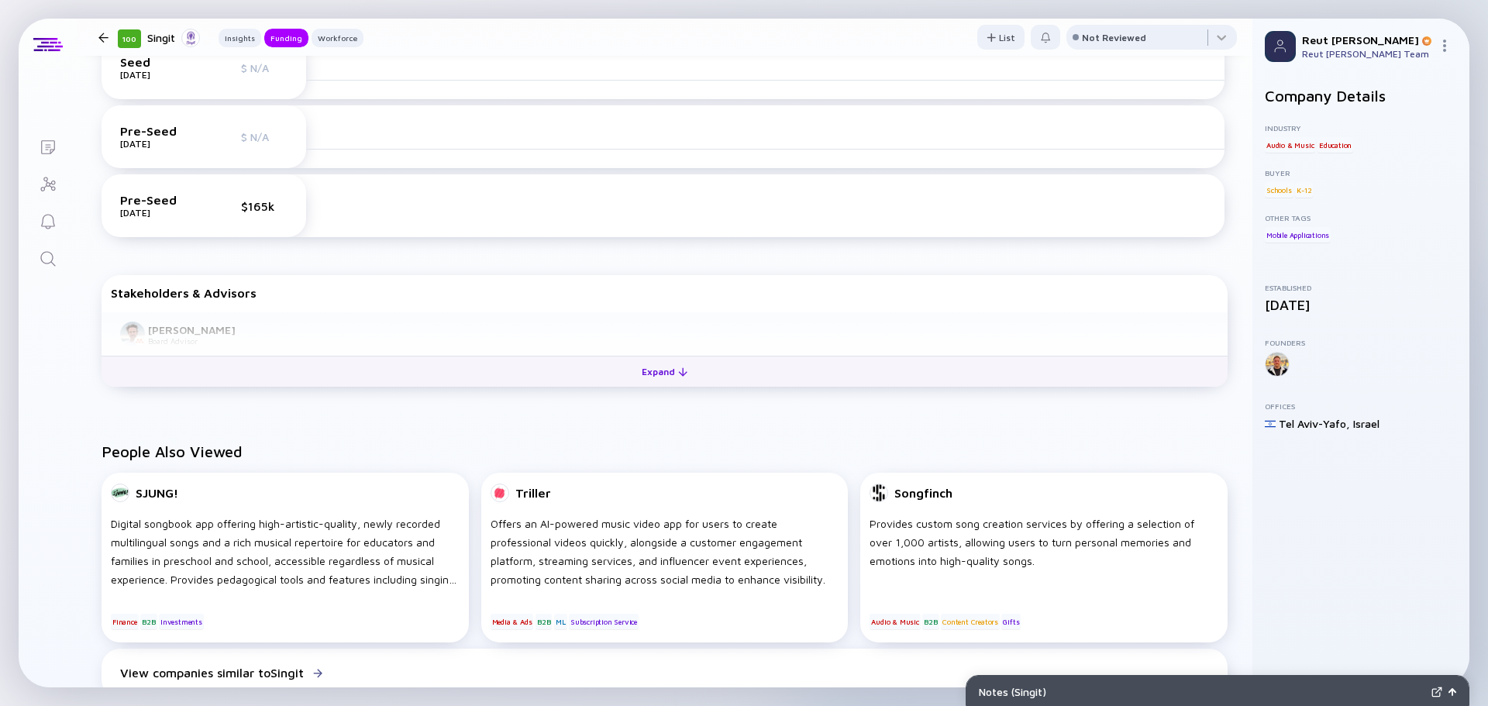
click at [559, 380] on button "Expand" at bounding box center [665, 371] width 1126 height 31
